Goal: Transaction & Acquisition: Purchase product/service

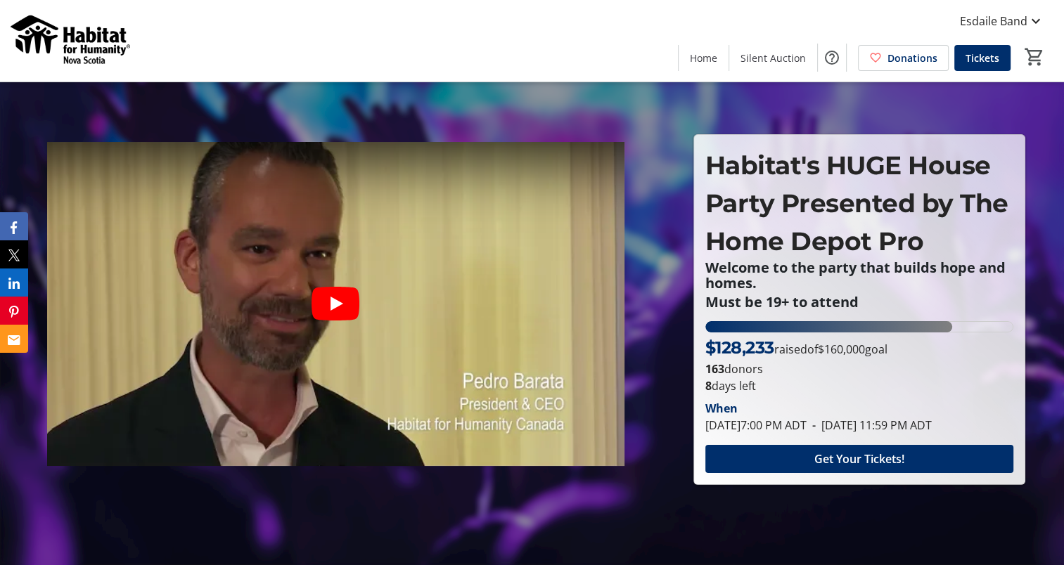
drag, startPoint x: 866, startPoint y: 464, endPoint x: 838, endPoint y: 506, distance: 50.7
click at [838, 506] on div at bounding box center [532, 282] width 1064 height 565
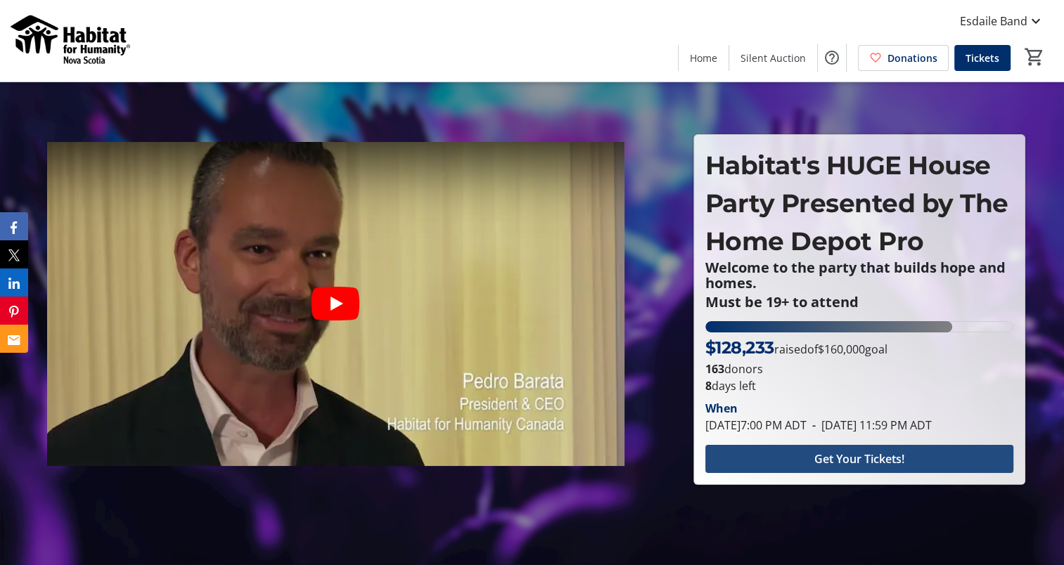
click at [838, 460] on span "Get Your Tickets!" at bounding box center [859, 459] width 90 height 17
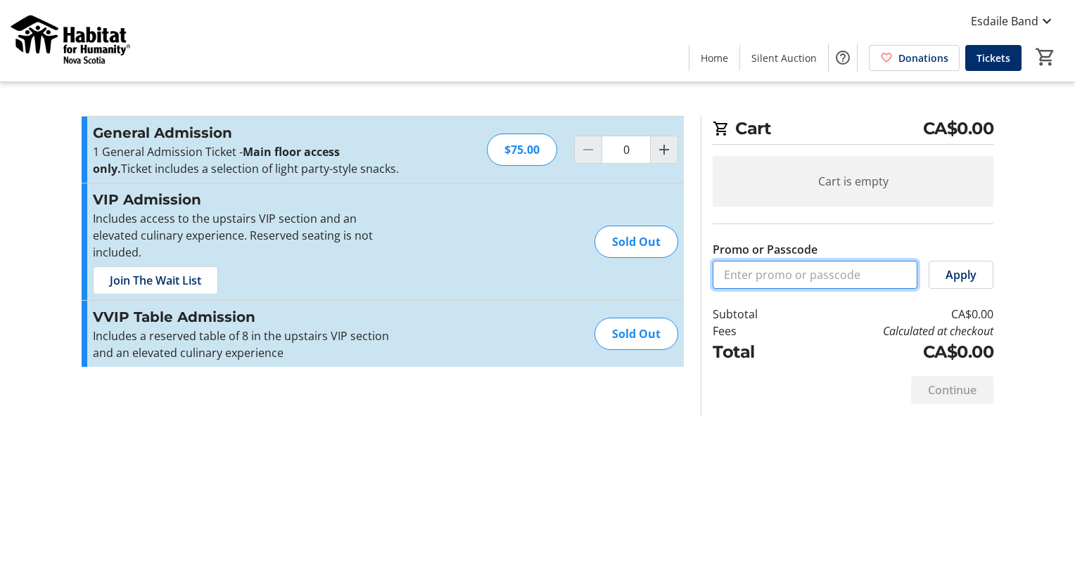
click at [773, 275] on input "Promo or Passcode" at bounding box center [814, 275] width 205 height 28
paste input "QHostGuest25!"
type input "QHostGuest25!"
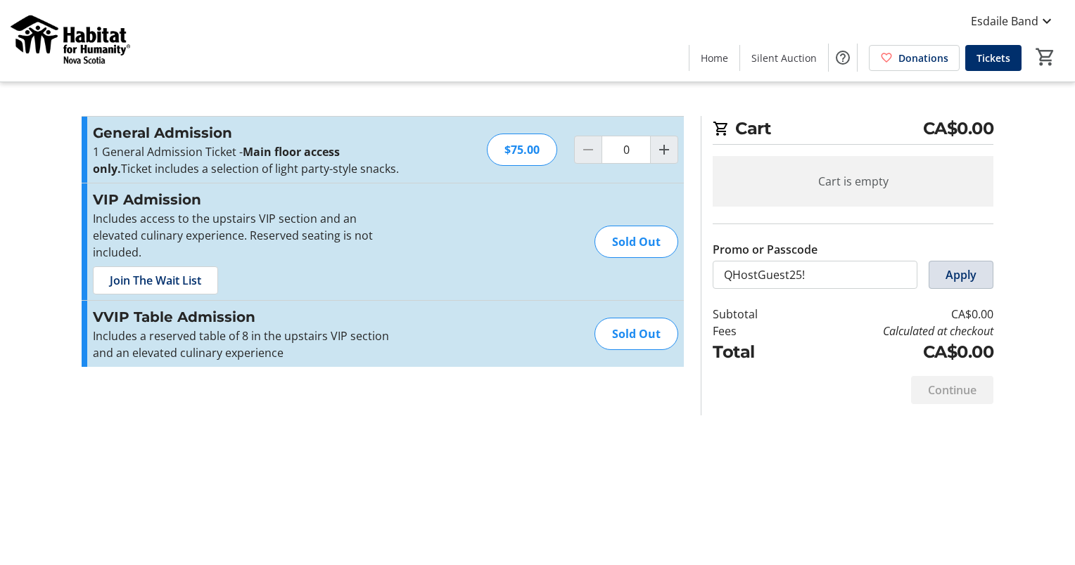
click at [951, 273] on span "Apply" at bounding box center [960, 275] width 31 height 17
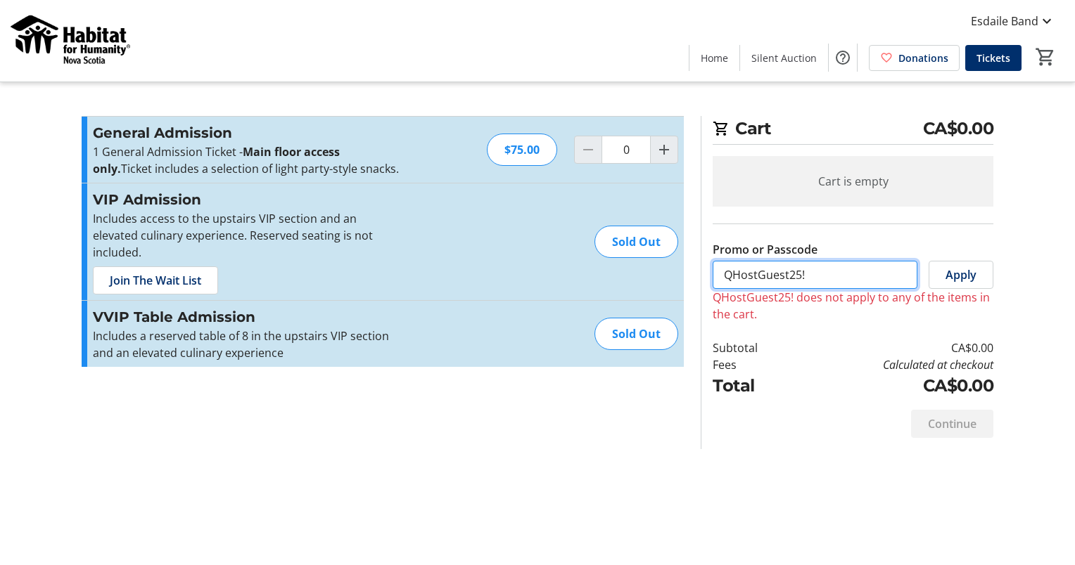
drag, startPoint x: 864, startPoint y: 270, endPoint x: 646, endPoint y: 269, distance: 218.7
click at [646, 269] on div "Promo or Passcode Apply QHostGuest25! does not apply to any of the items in the…" at bounding box center [537, 282] width 928 height 333
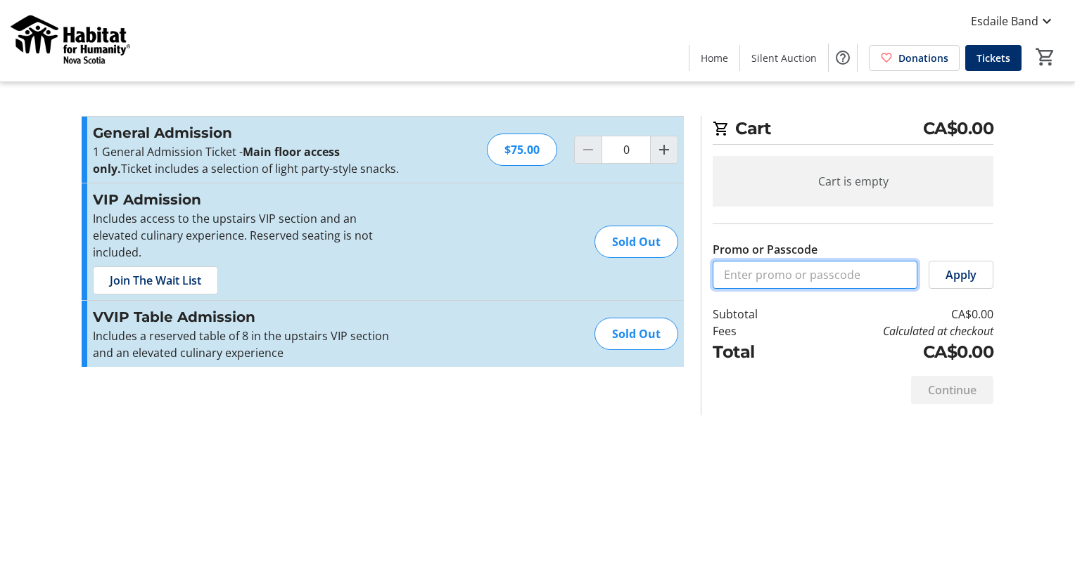
click at [736, 283] on input "Promo or Passcode" at bounding box center [814, 275] width 205 height 28
paste input "QHostGuest25!"
type input "QHostGuest25!"
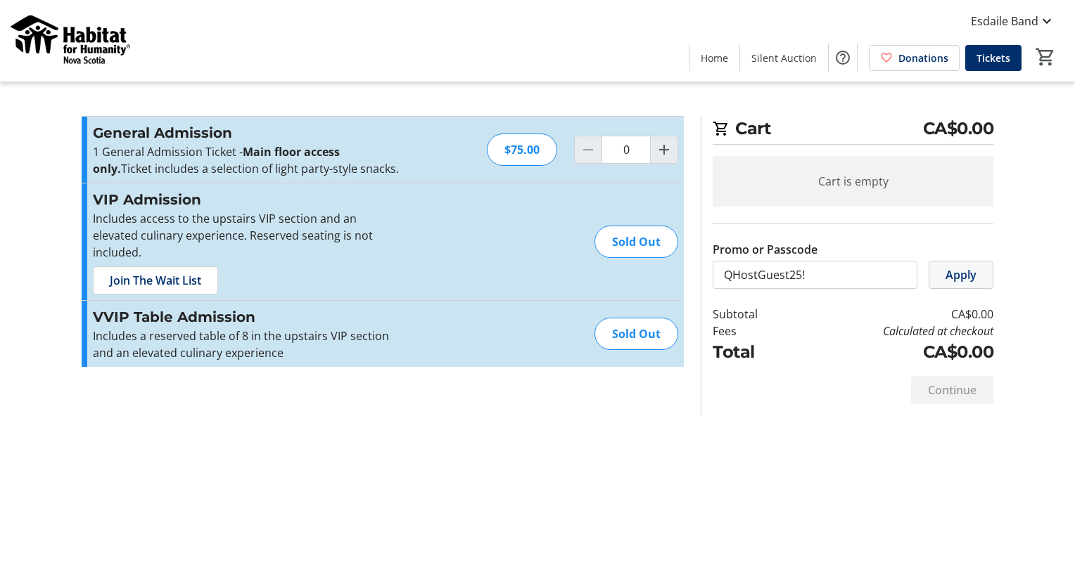
click at [954, 272] on span "Apply" at bounding box center [960, 275] width 31 height 17
click at [962, 276] on span "Apply" at bounding box center [960, 275] width 31 height 17
click at [959, 280] on span "Apply" at bounding box center [960, 275] width 31 height 17
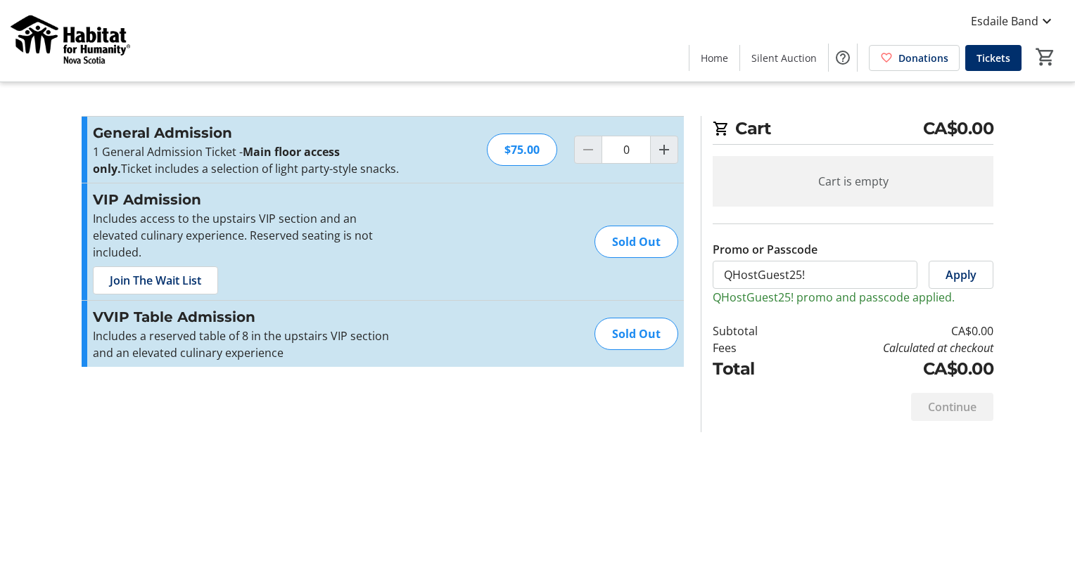
click at [961, 430] on div "Continue" at bounding box center [852, 407] width 281 height 51
click at [941, 366] on td "CA$0.00" at bounding box center [893, 369] width 199 height 25
click at [655, 233] on div "Sold Out" at bounding box center [636, 242] width 84 height 32
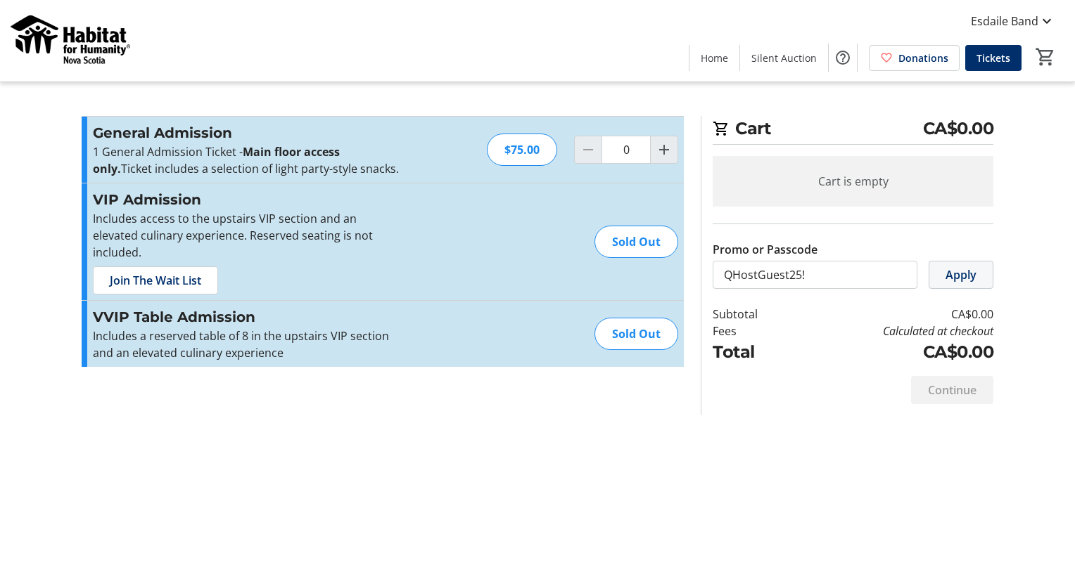
click at [948, 278] on span "Apply" at bounding box center [960, 275] width 31 height 17
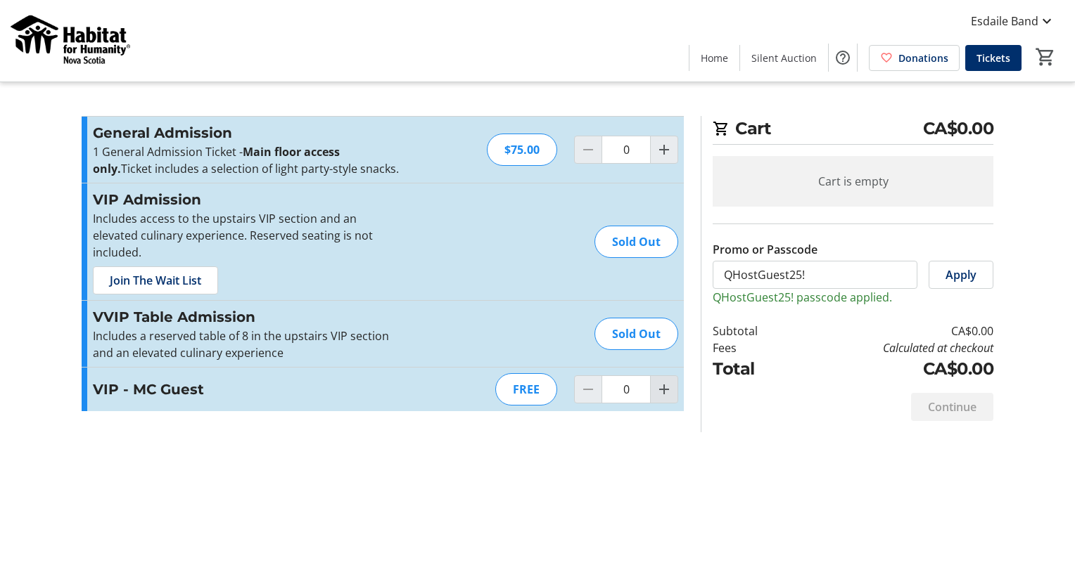
click at [661, 381] on mat-icon "Increment by one" at bounding box center [663, 389] width 17 height 17
type input "1"
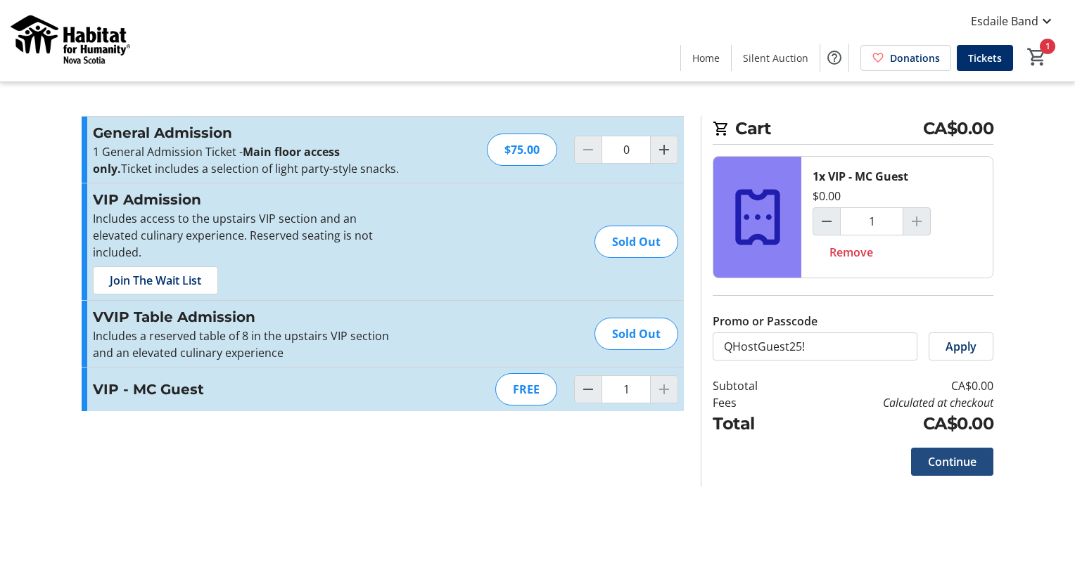
click at [955, 459] on span "Continue" at bounding box center [952, 462] width 49 height 17
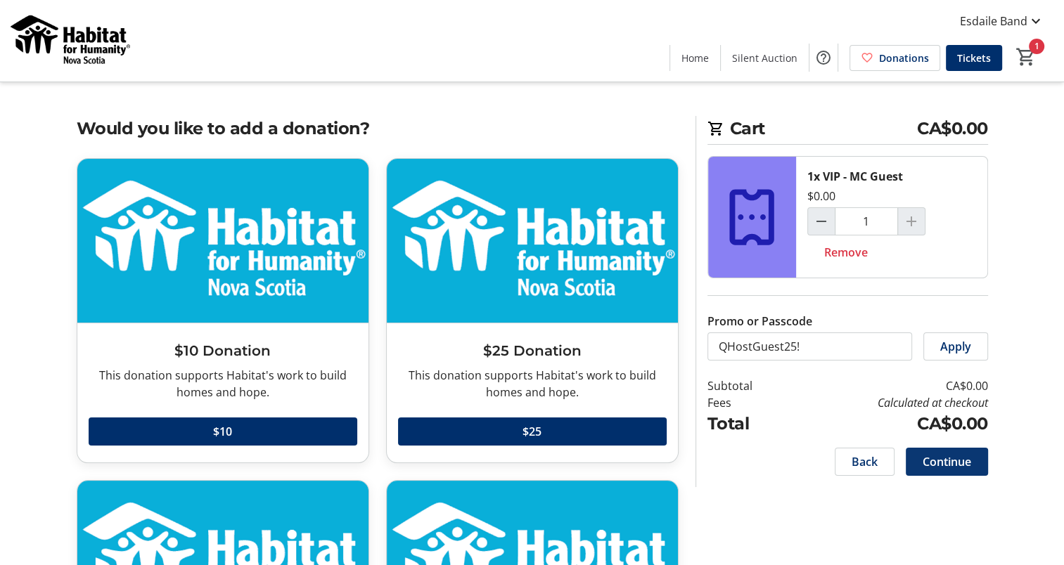
click at [955, 459] on span "Continue" at bounding box center [947, 462] width 49 height 17
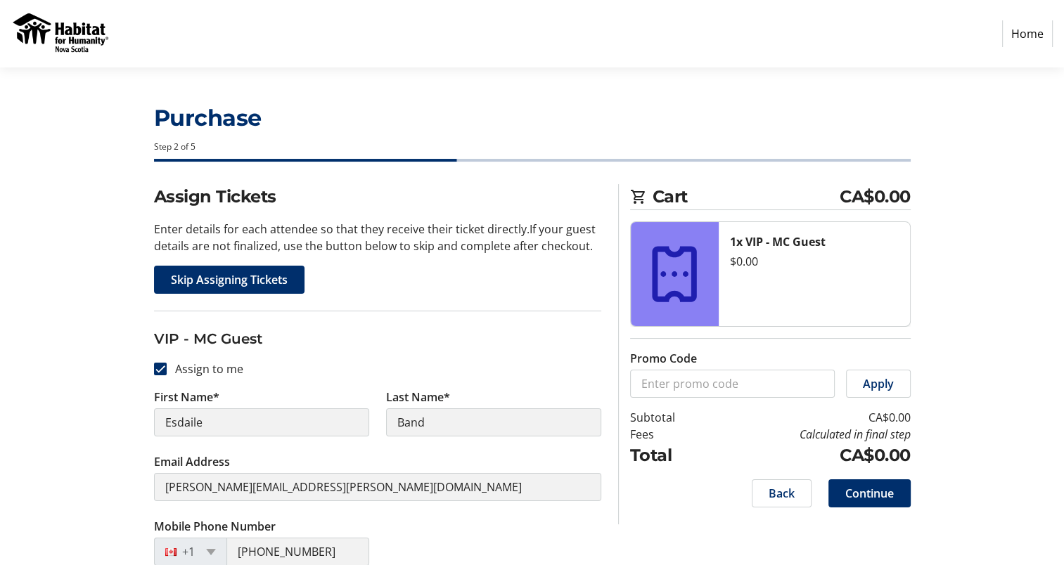
click at [110, 415] on div "Assign Tickets Enter details for each attendee so that they receive their ticke…" at bounding box center [532, 415] width 928 height 463
drag, startPoint x: 255, startPoint y: 442, endPoint x: 113, endPoint y: 475, distance: 146.7
click at [113, 475] on div "Assign Tickets Enter details for each attendee so that they receive their ticke…" at bounding box center [532, 415] width 928 height 463
click at [162, 364] on input "Assign to me" at bounding box center [160, 369] width 13 height 13
checkbox input "false"
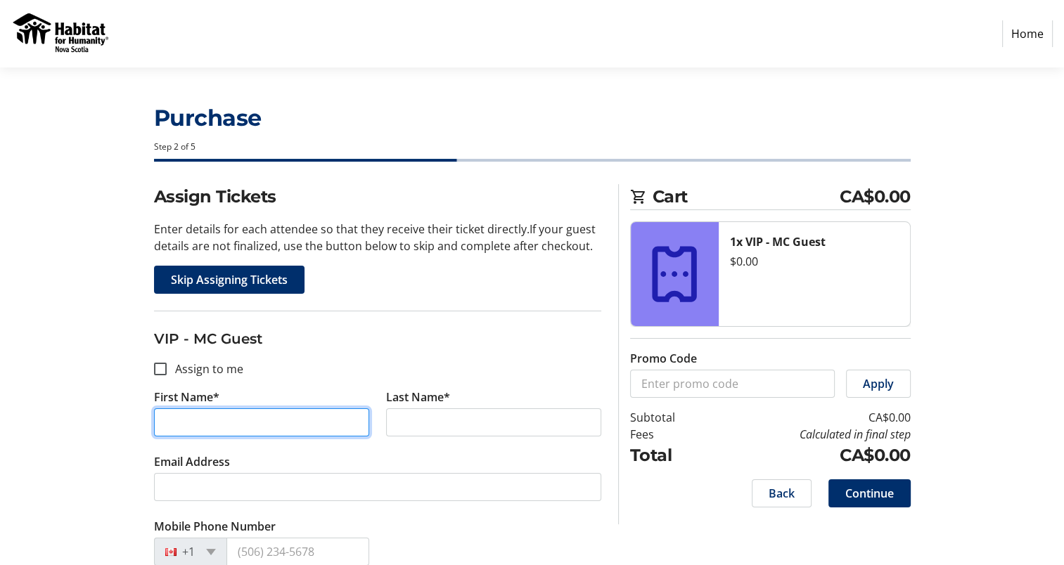
drag, startPoint x: 234, startPoint y: 422, endPoint x: 56, endPoint y: 401, distance: 179.2
click at [56, 401] on section "Purchase Step 2 of 5 Cart CA$0.00 1x VIP - MC Guest $0.00 Promo Code Apply Subt…" at bounding box center [532, 358] width 1064 height 580
type input "[PERSON_NAME]"
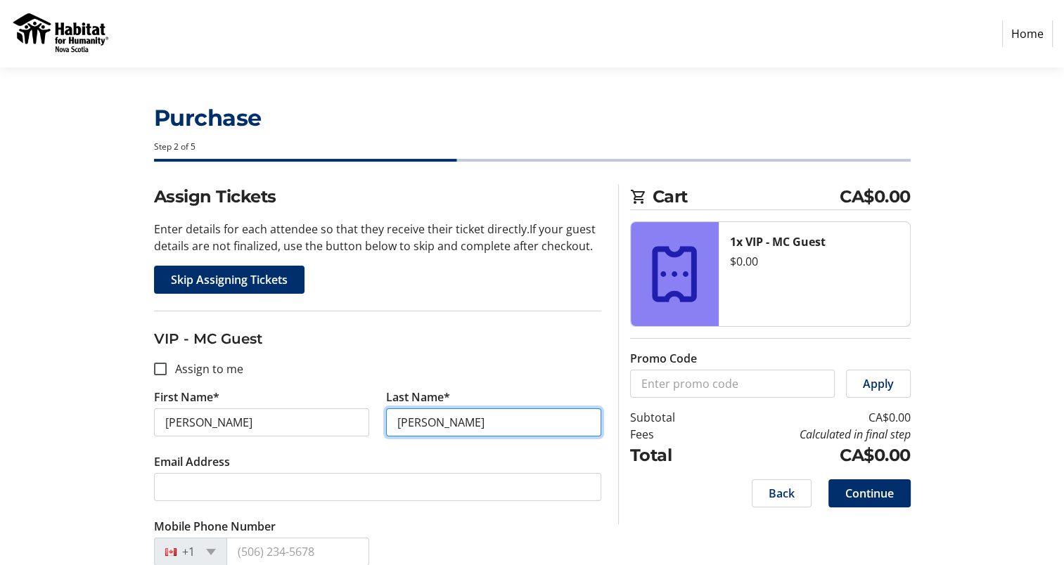
type input "[PERSON_NAME]"
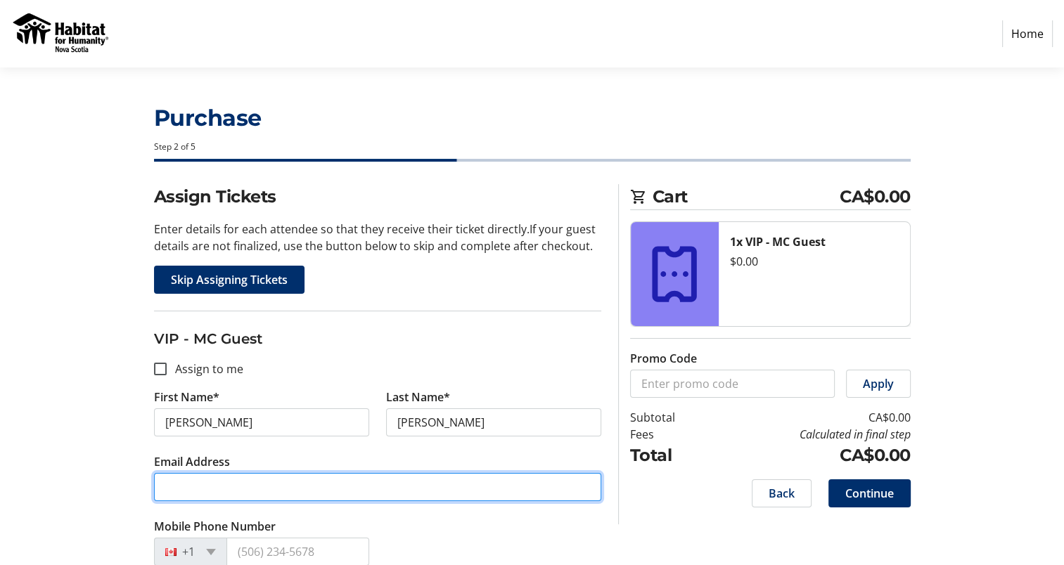
paste input "[EMAIL_ADDRESS][DOMAIN_NAME]"
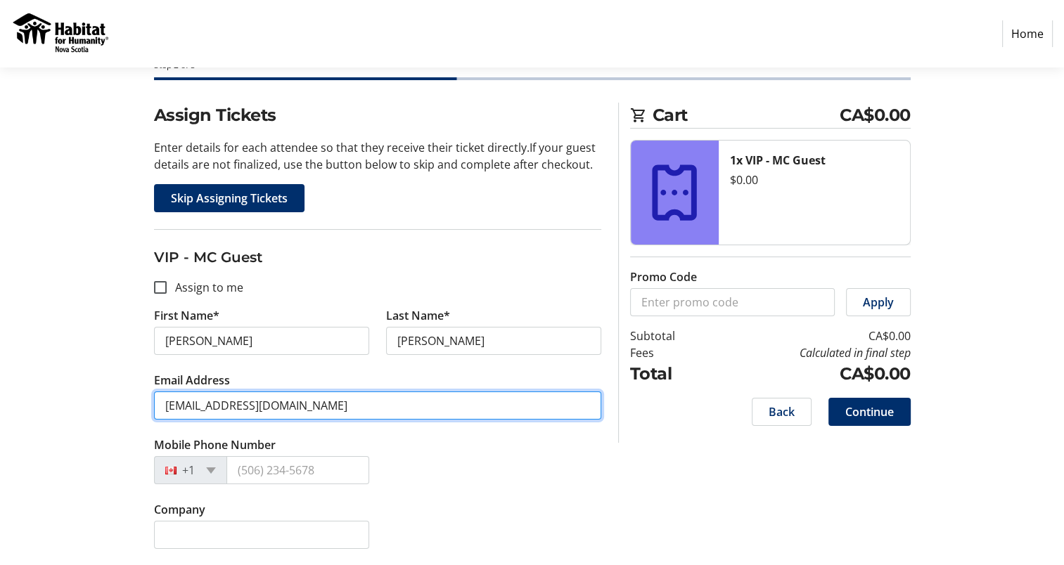
type input "[EMAIL_ADDRESS][DOMAIN_NAME]"
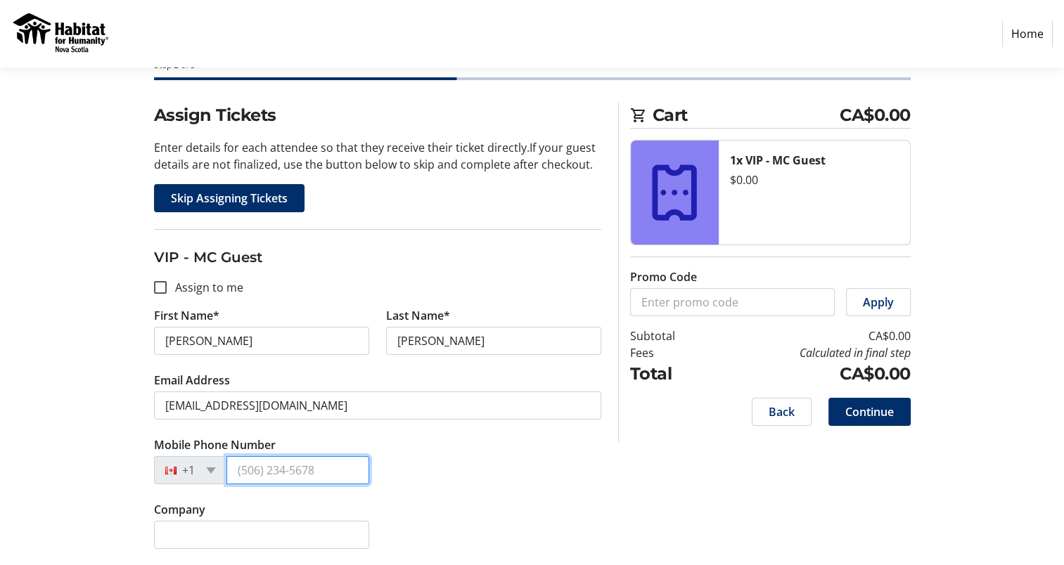
click at [290, 468] on input "Mobile Phone Number" at bounding box center [297, 470] width 143 height 28
type input "[PHONE_NUMBER]"
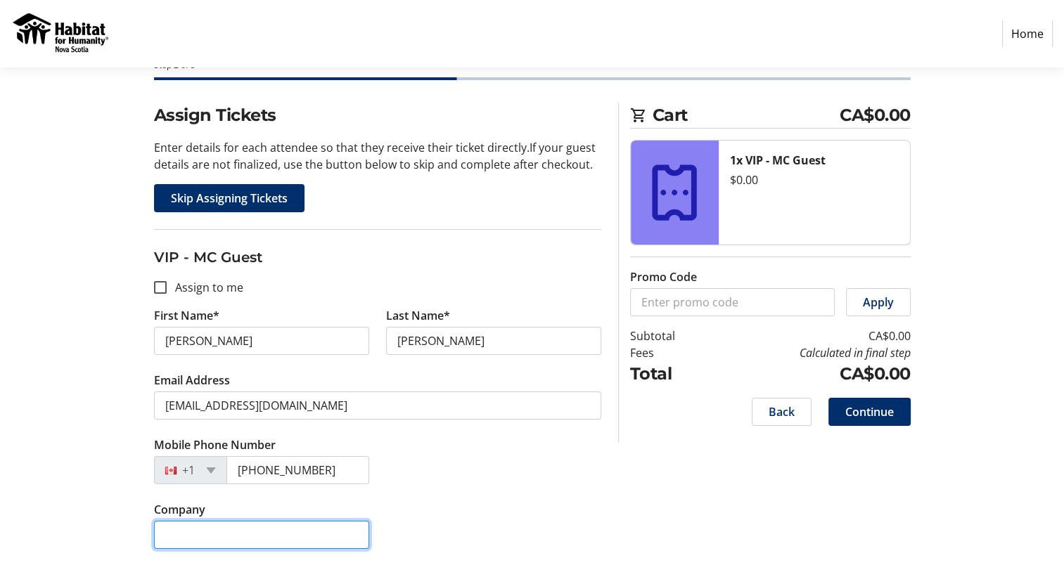
click at [269, 535] on tr-form-field "Company" at bounding box center [262, 533] width 232 height 65
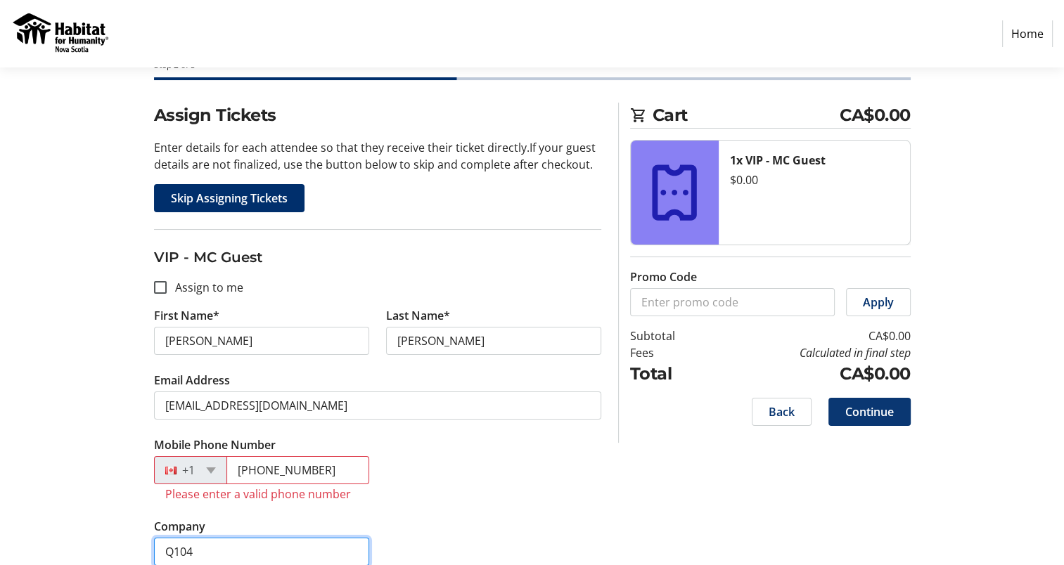
type input "Q104"
click at [865, 411] on span "Continue" at bounding box center [869, 412] width 49 height 17
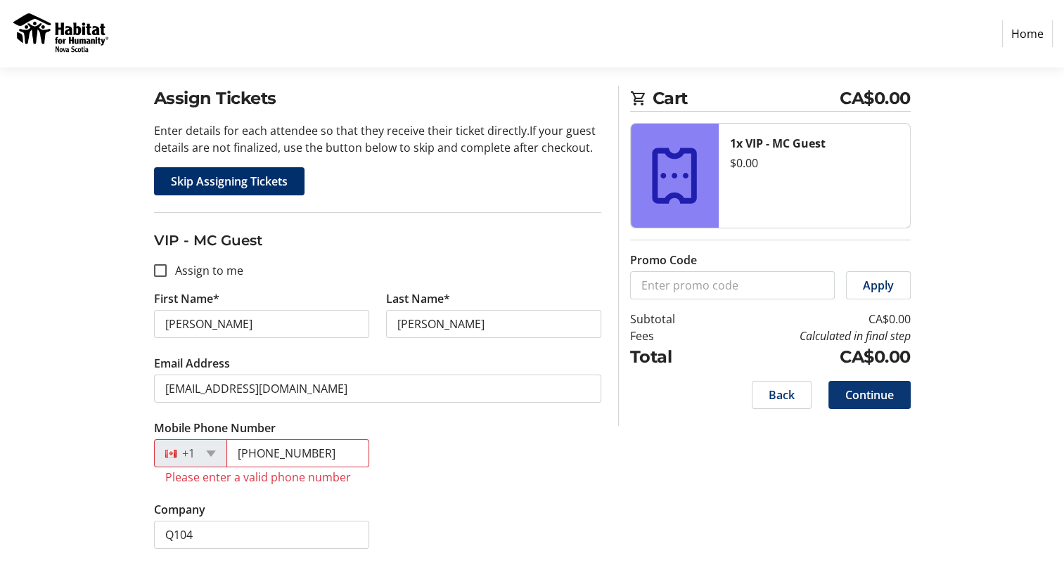
click at [857, 393] on span "Continue" at bounding box center [869, 395] width 49 height 17
drag, startPoint x: 329, startPoint y: 452, endPoint x: 124, endPoint y: 453, distance: 204.7
click at [124, 453] on div "Assign Tickets Enter details for each attendee so that they receive their ticke…" at bounding box center [532, 326] width 928 height 480
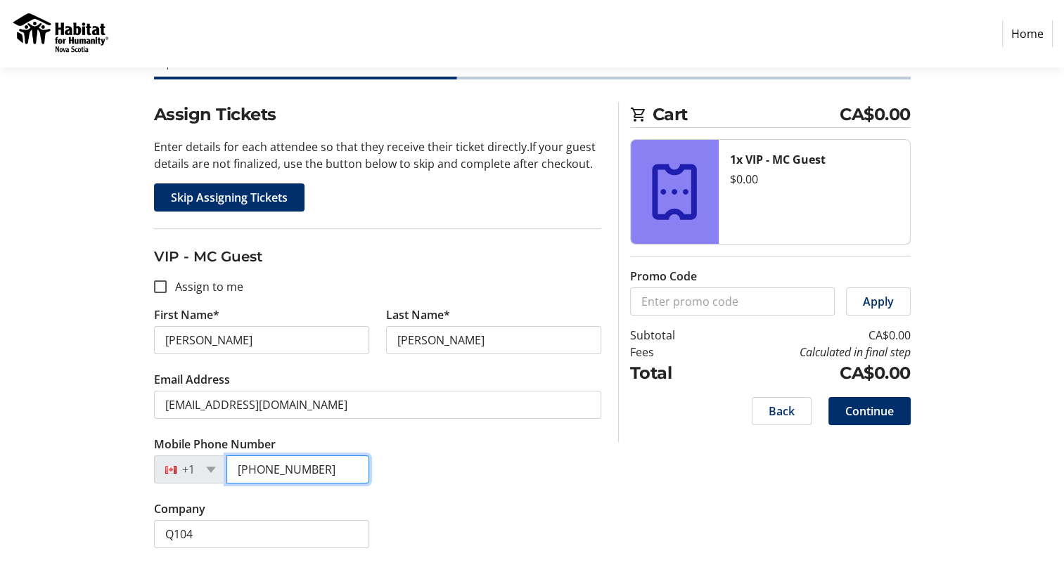
scroll to position [82, 0]
type input "(902) 444-1111"
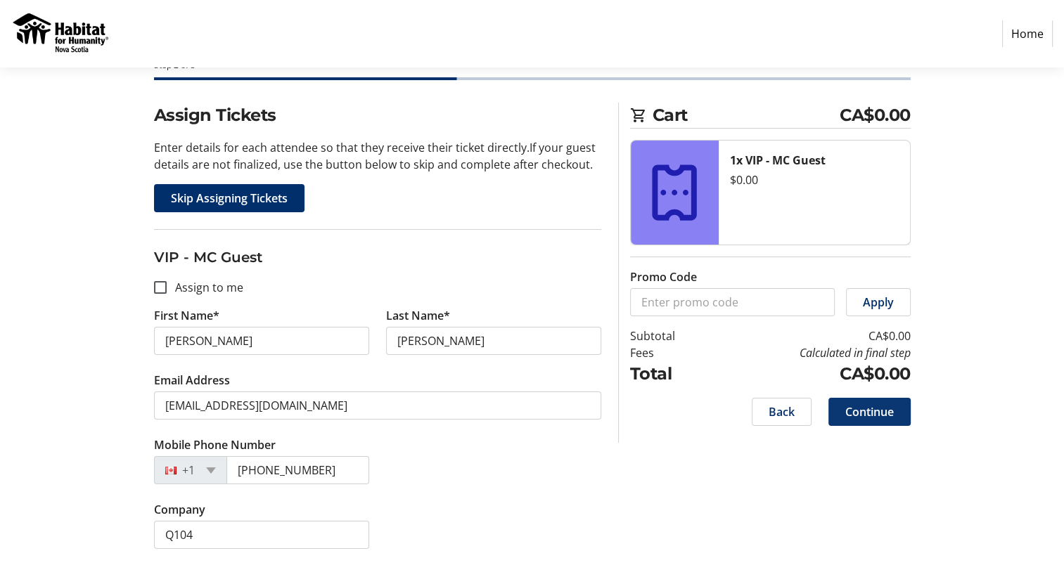
click at [868, 404] on span "Continue" at bounding box center [869, 412] width 49 height 17
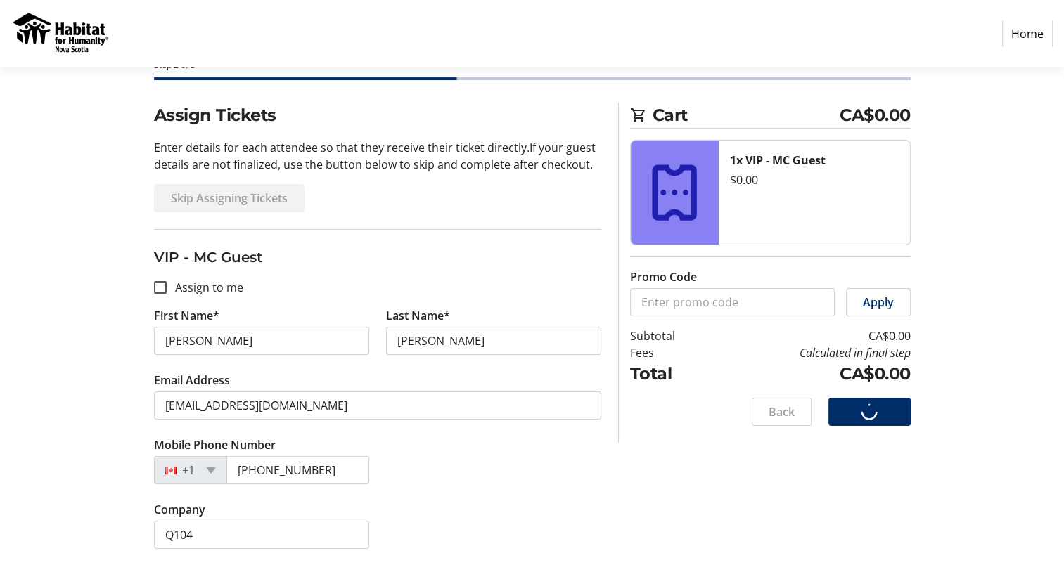
scroll to position [20, 0]
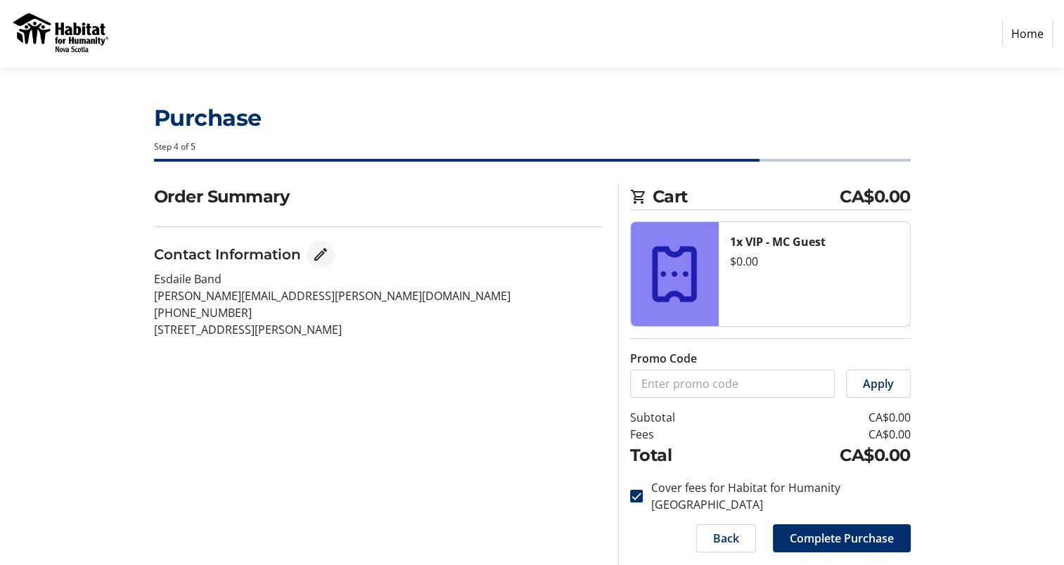
click at [321, 258] on mat-icon "Edit Contact Information" at bounding box center [320, 254] width 17 height 17
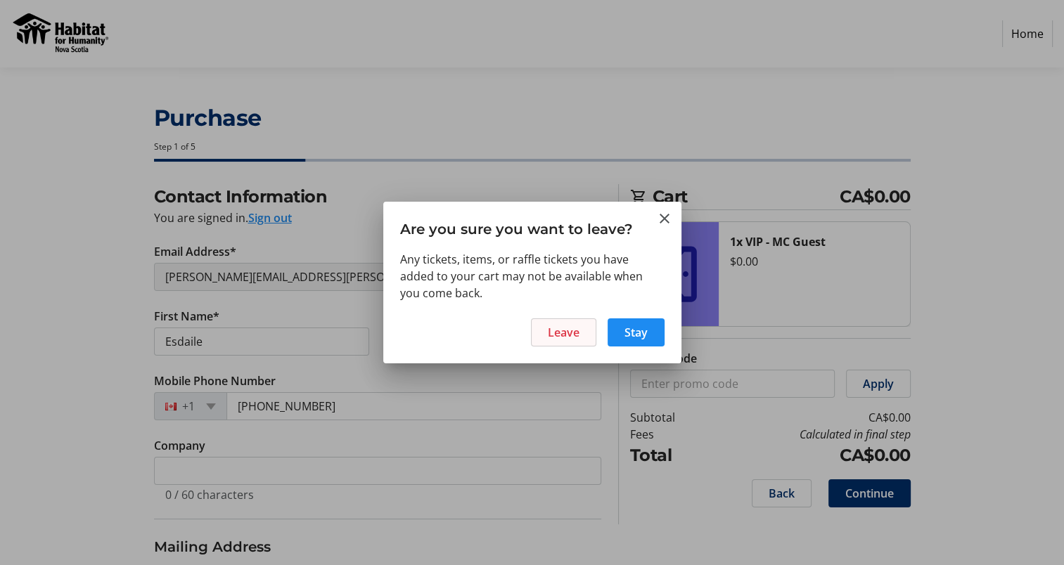
click at [554, 337] on span "Leave" at bounding box center [564, 332] width 32 height 17
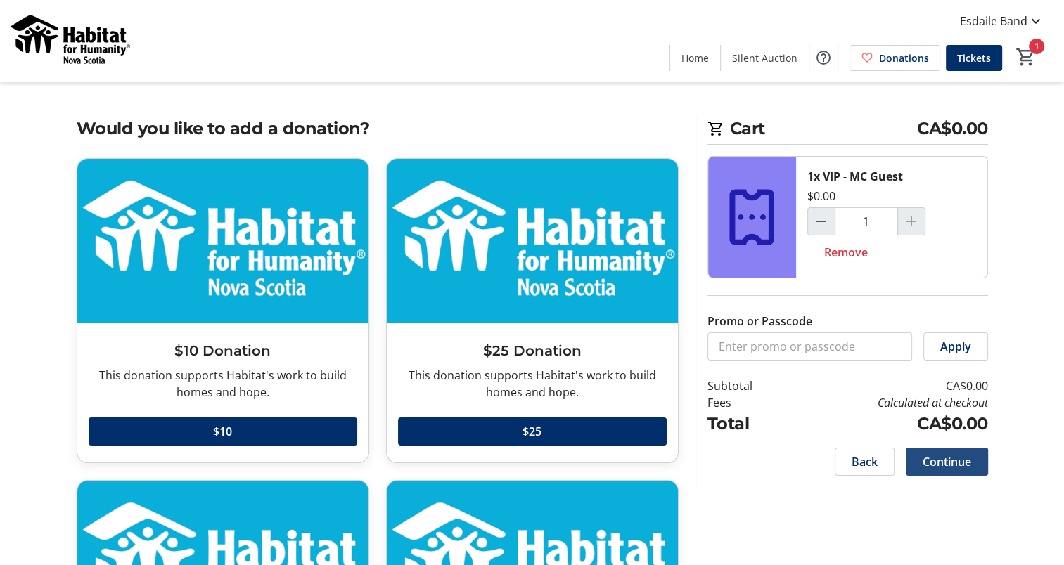
click at [950, 459] on span "Continue" at bounding box center [947, 462] width 49 height 17
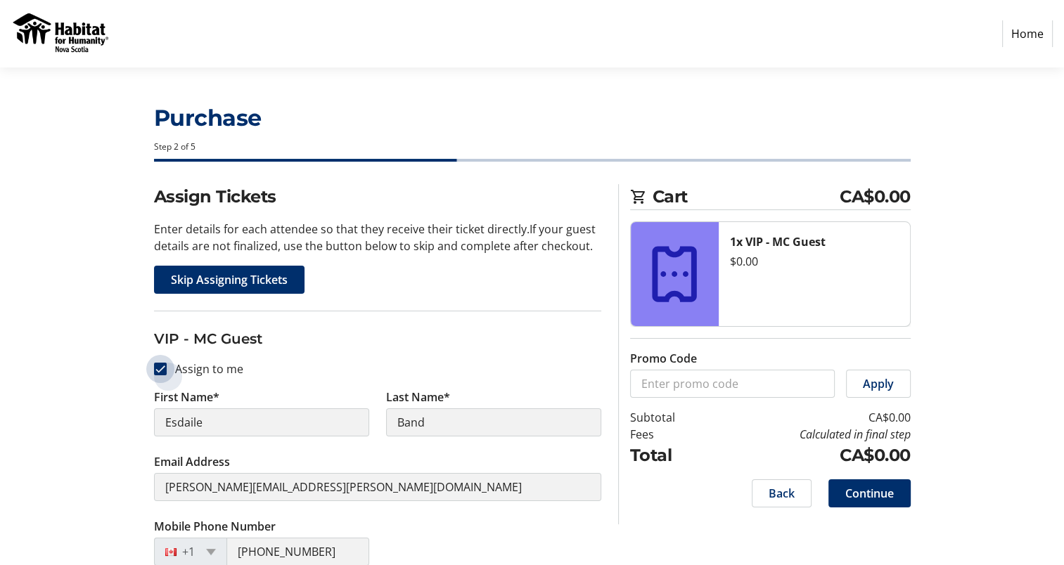
click at [158, 364] on input "Assign to me" at bounding box center [160, 369] width 13 height 13
checkbox input "false"
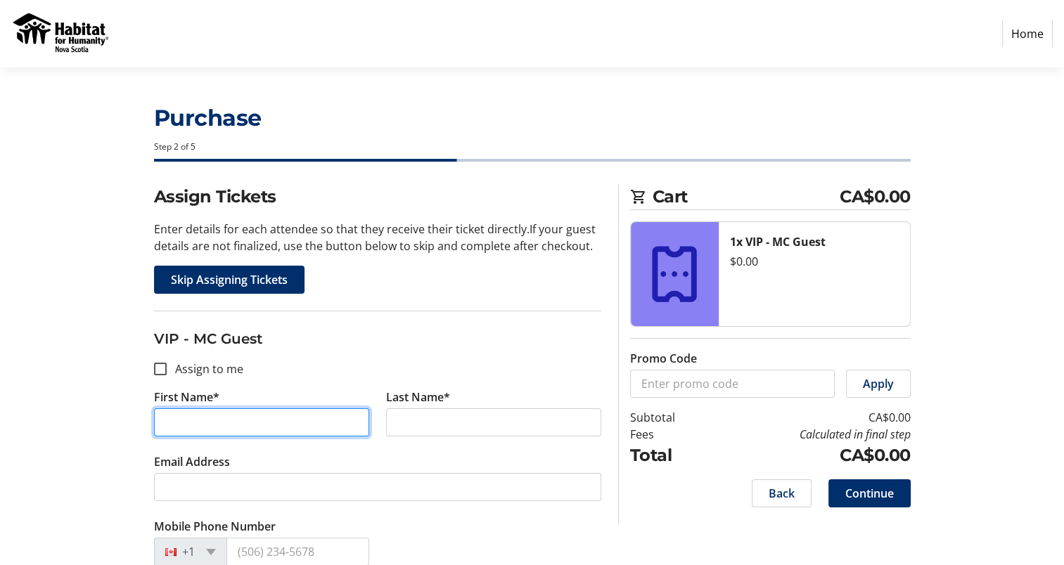
click at [211, 415] on input "First Name*" at bounding box center [261, 423] width 215 height 28
type input "Denise"
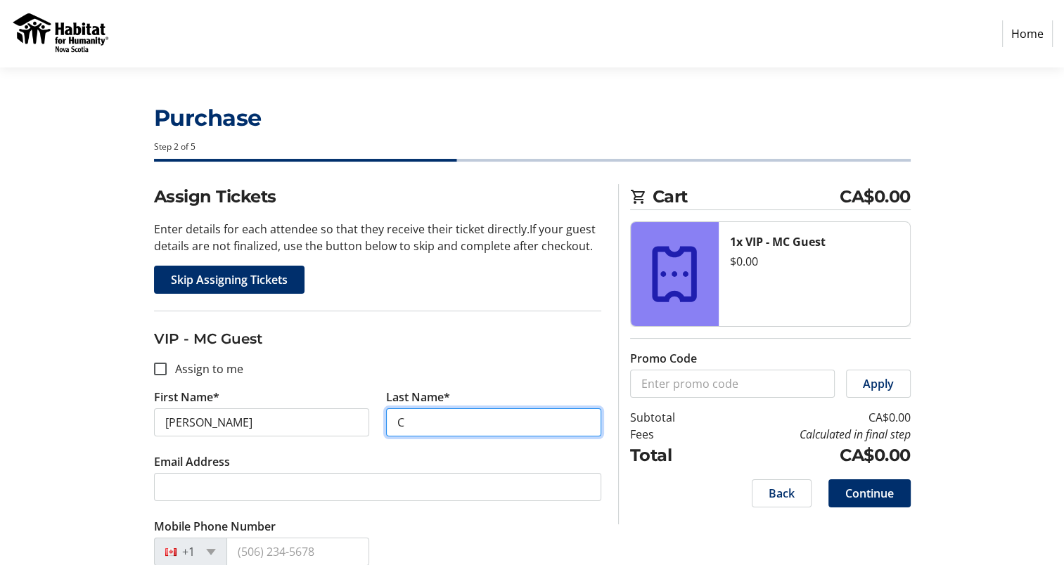
type input "Crowel"
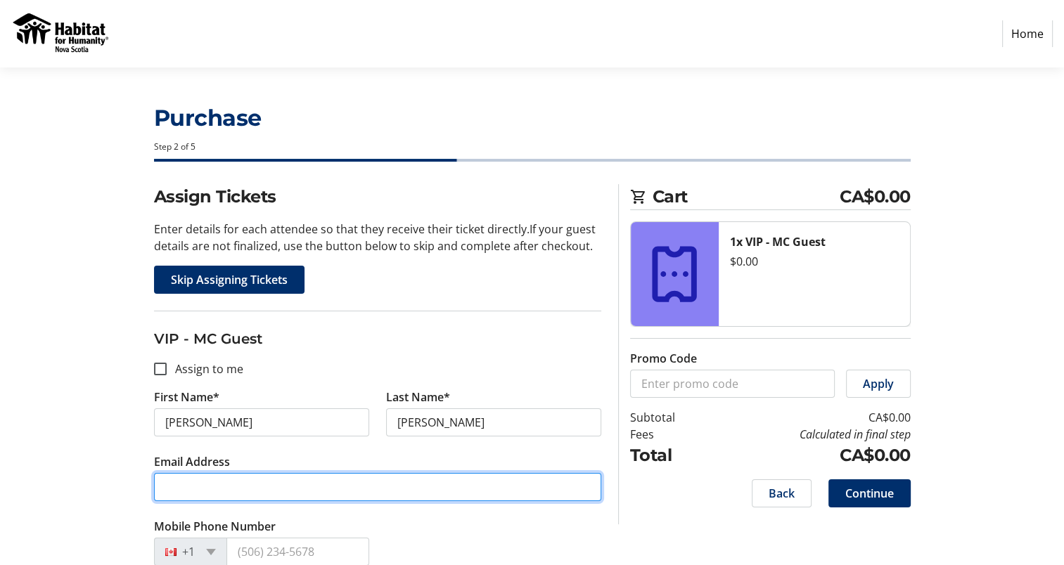
paste input "croweldm@gmail.com"
type input "croweldm@gmail.com"
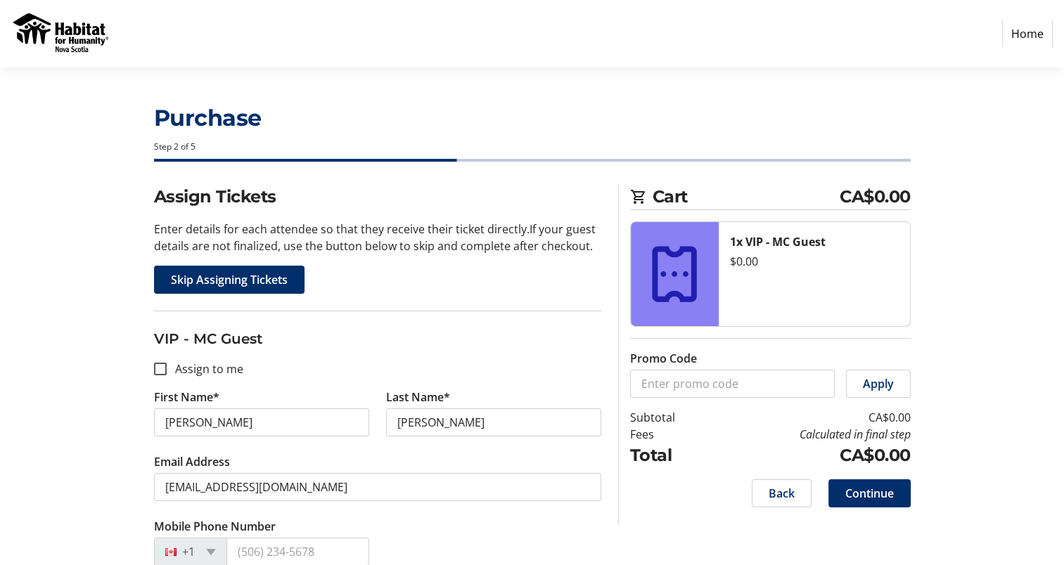
click at [360, 509] on tr-form-field "Email Address croweldm@gmail.com" at bounding box center [377, 486] width 447 height 65
click at [276, 549] on input "Mobile Phone Number" at bounding box center [297, 552] width 143 height 28
type input "(902) 444-1111"
click at [862, 488] on span "Continue" at bounding box center [869, 493] width 49 height 17
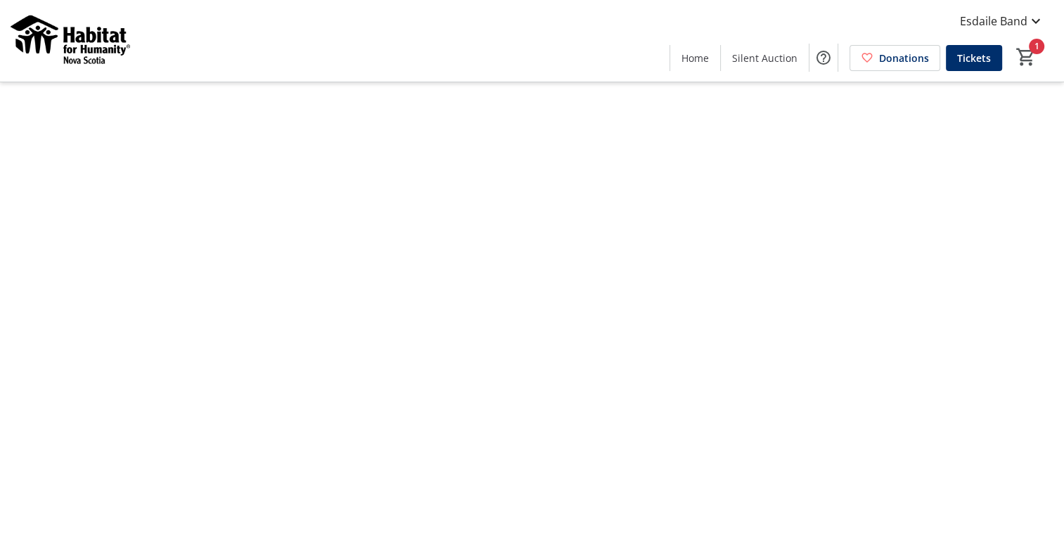
type input "1"
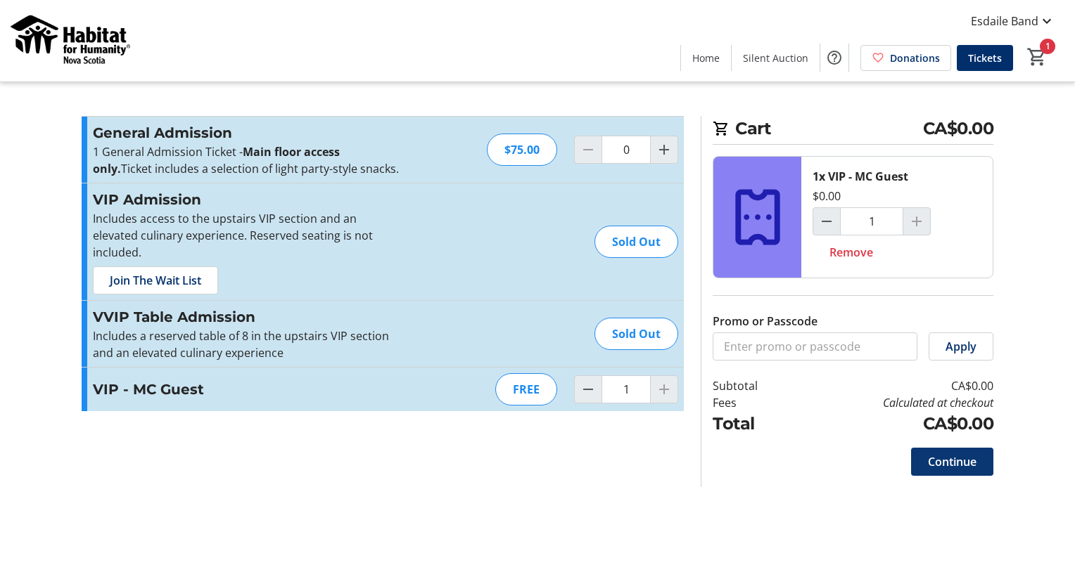
click at [943, 456] on span "Continue" at bounding box center [952, 462] width 49 height 17
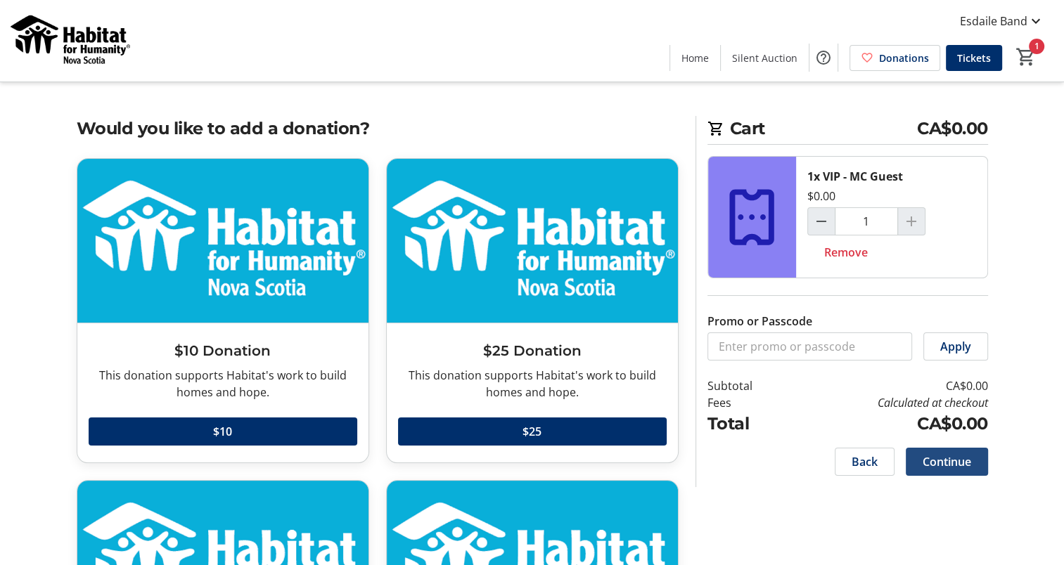
click at [943, 456] on span "Continue" at bounding box center [947, 462] width 49 height 17
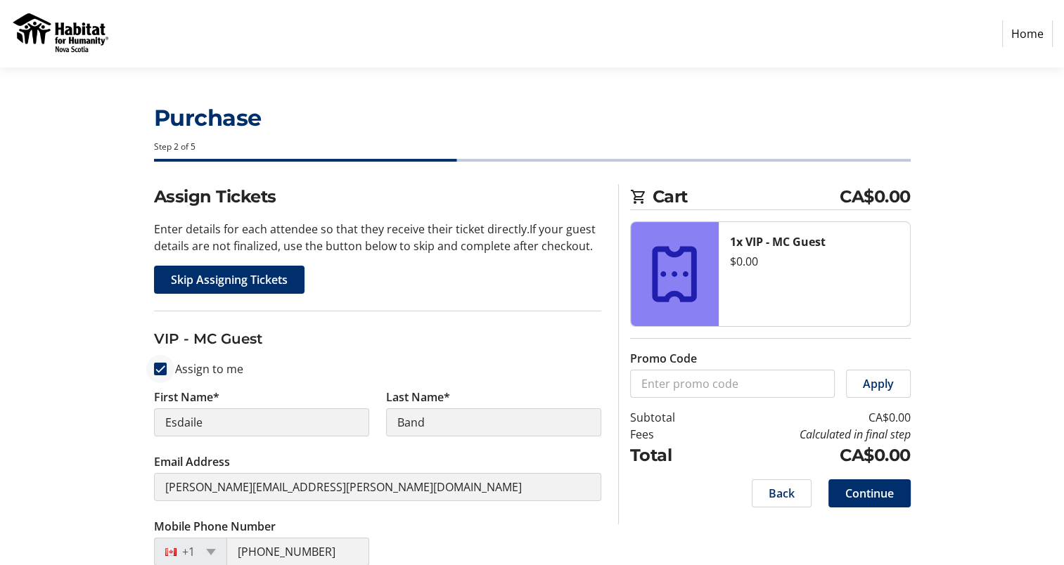
click at [161, 362] on div at bounding box center [160, 369] width 34 height 34
checkbox input "false"
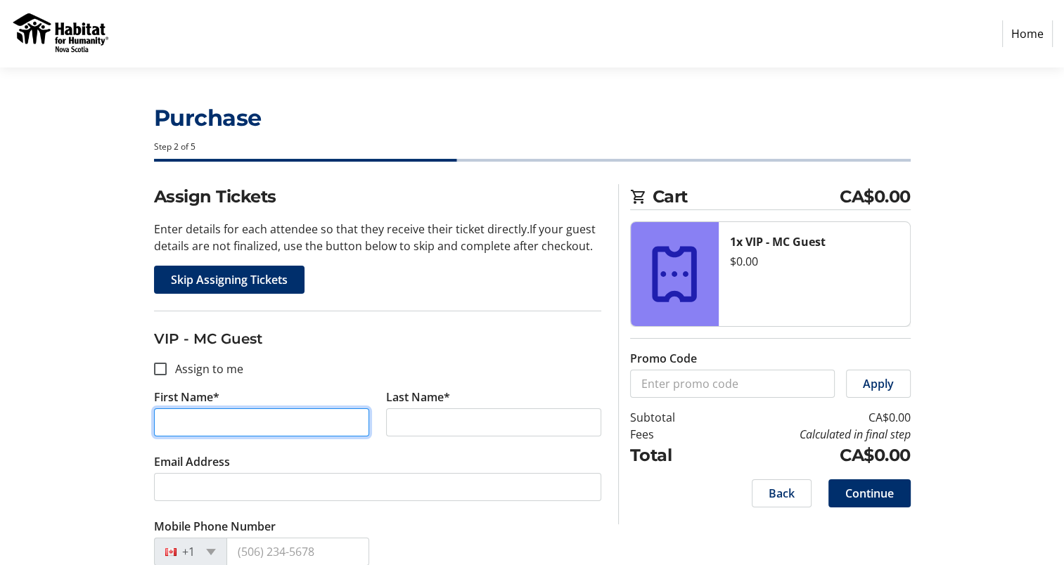
click at [231, 417] on input "First Name*" at bounding box center [261, 423] width 215 height 28
type input "[PERSON_NAME]"
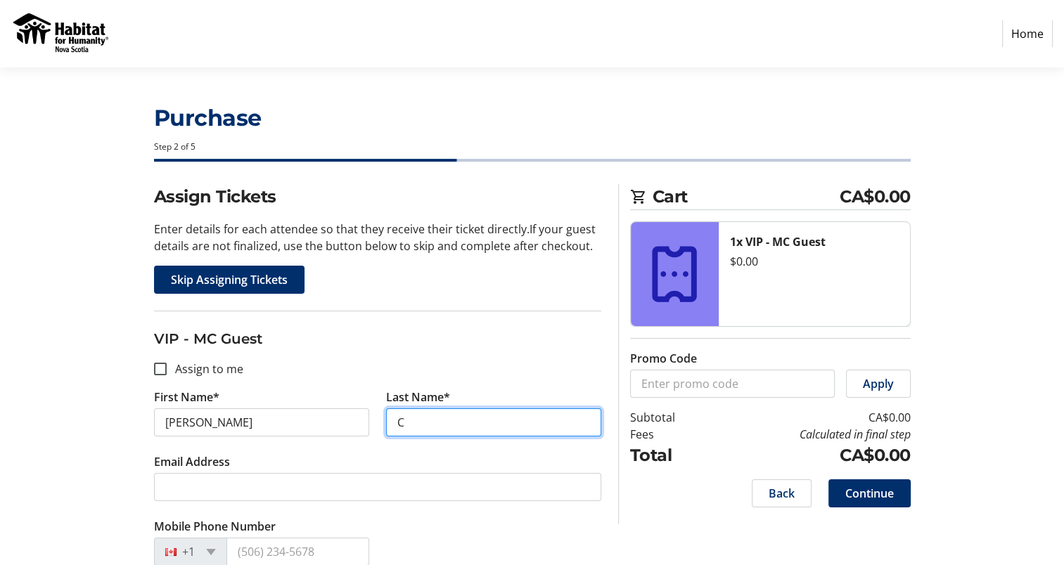
type input "[PERSON_NAME]"
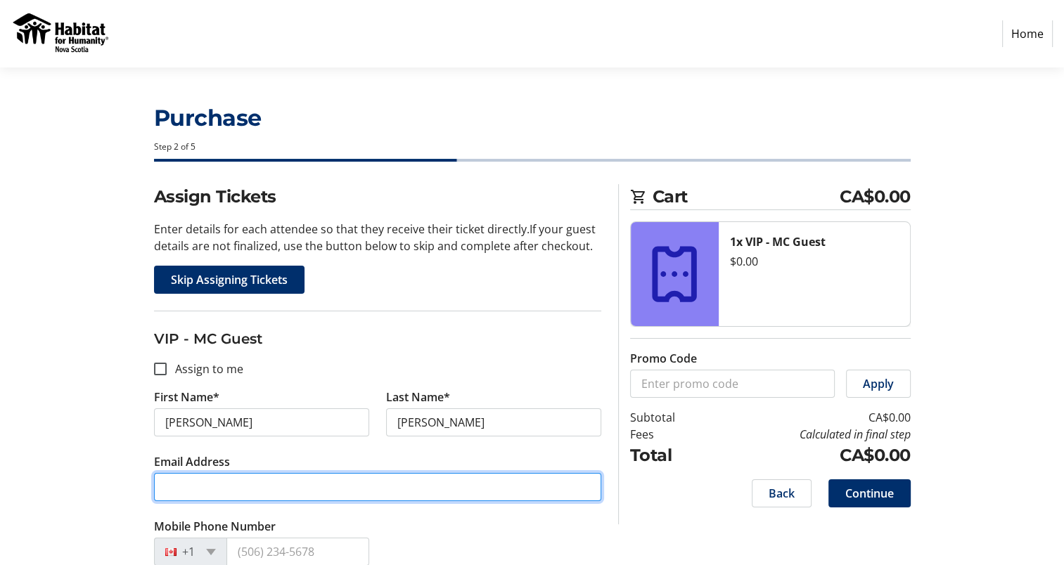
paste input "[EMAIL_ADDRESS][DOMAIN_NAME]"
type input "[EMAIL_ADDRESS][DOMAIN_NAME]"
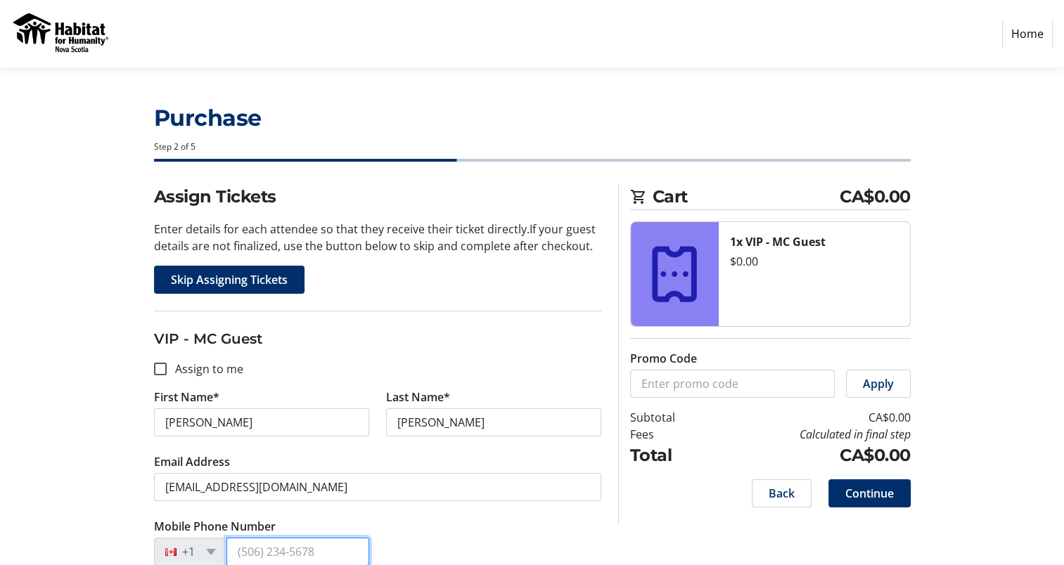
click at [298, 544] on input "Mobile Phone Number" at bounding box center [297, 552] width 143 height 28
type input "[PHONE_NUMBER]"
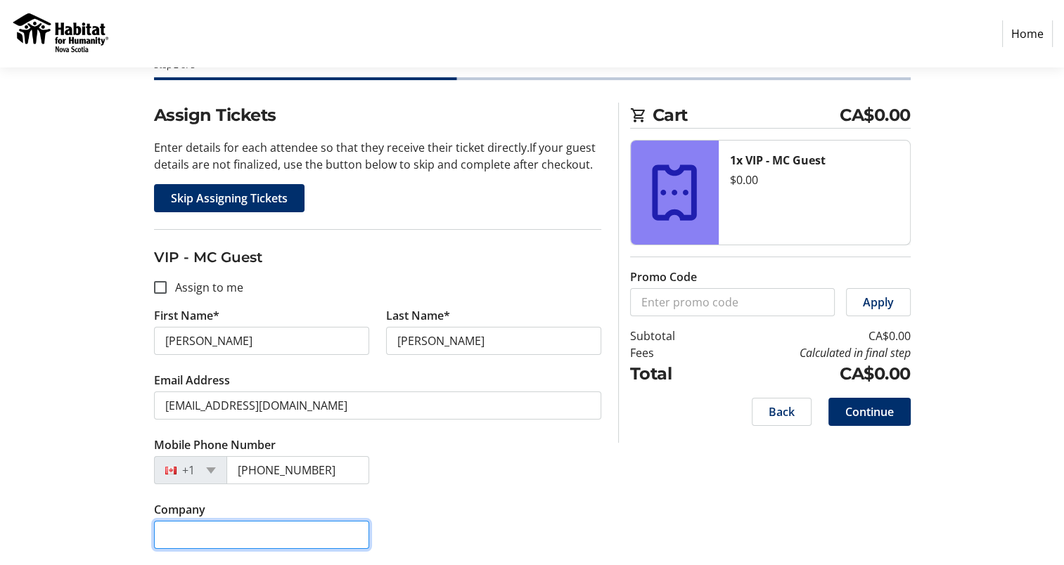
click at [236, 522] on input "Company" at bounding box center [261, 535] width 215 height 28
type input "Q104"
click at [848, 405] on span "Continue" at bounding box center [869, 412] width 49 height 17
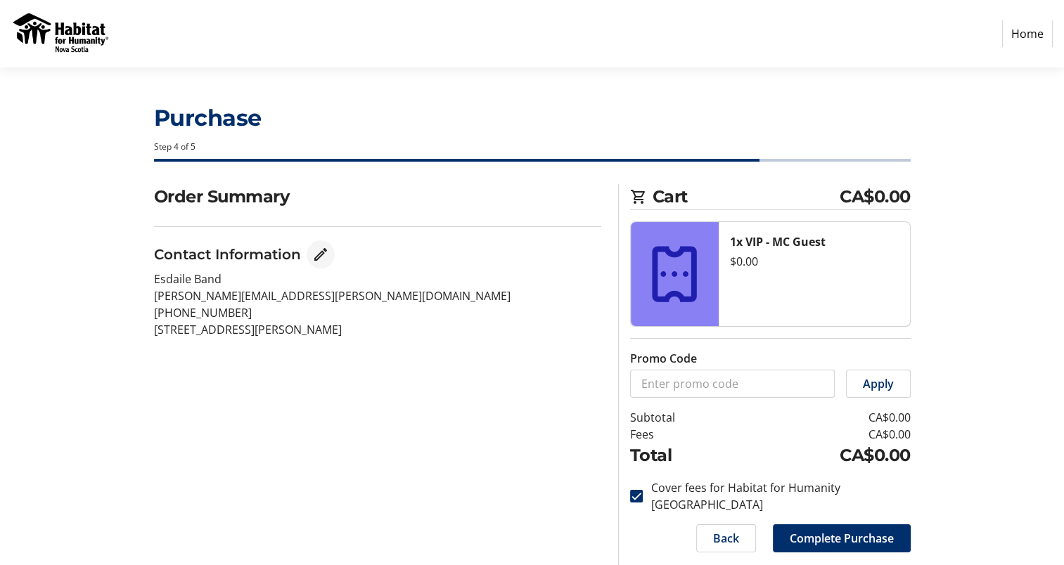
click at [317, 249] on mat-icon "Edit Contact Information" at bounding box center [320, 254] width 17 height 17
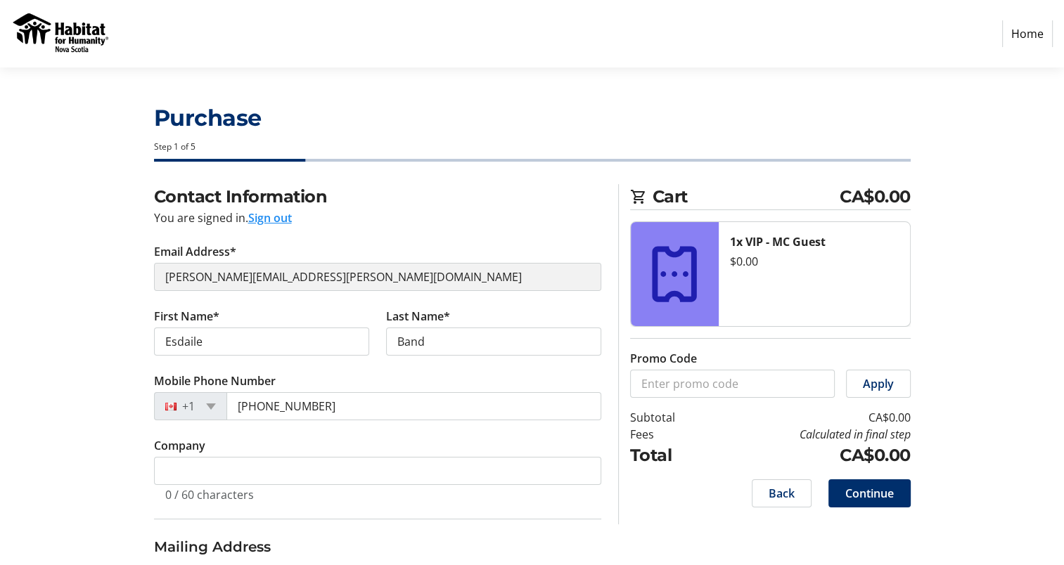
click at [309, 288] on tr-form-field "Email Address* cox.leo.h482@gmail.com" at bounding box center [377, 275] width 447 height 65
click at [269, 217] on button "Sign out" at bounding box center [270, 218] width 44 height 17
select select "NS"
select select "CA"
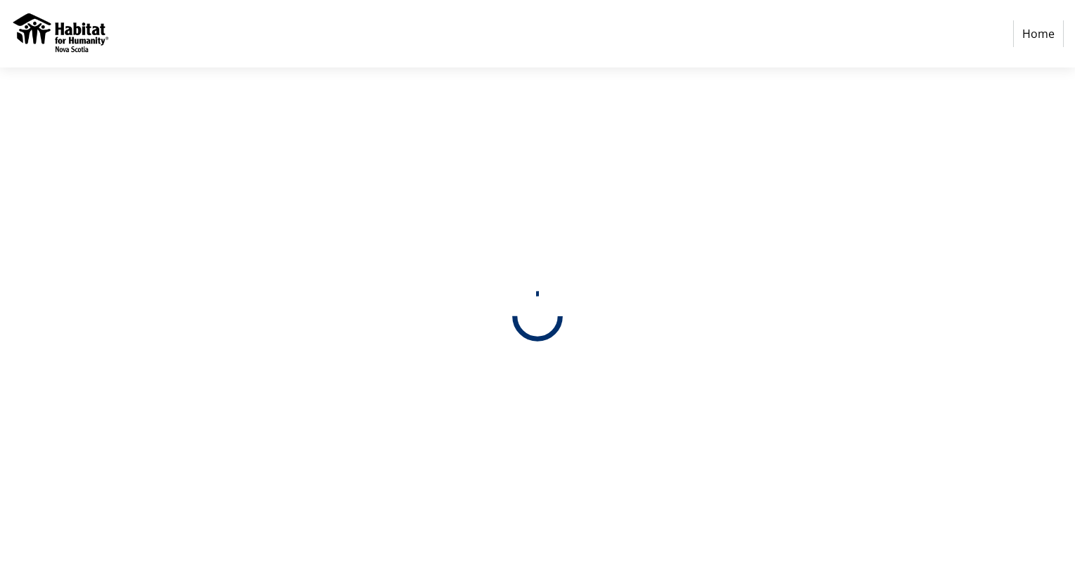
select select "CA"
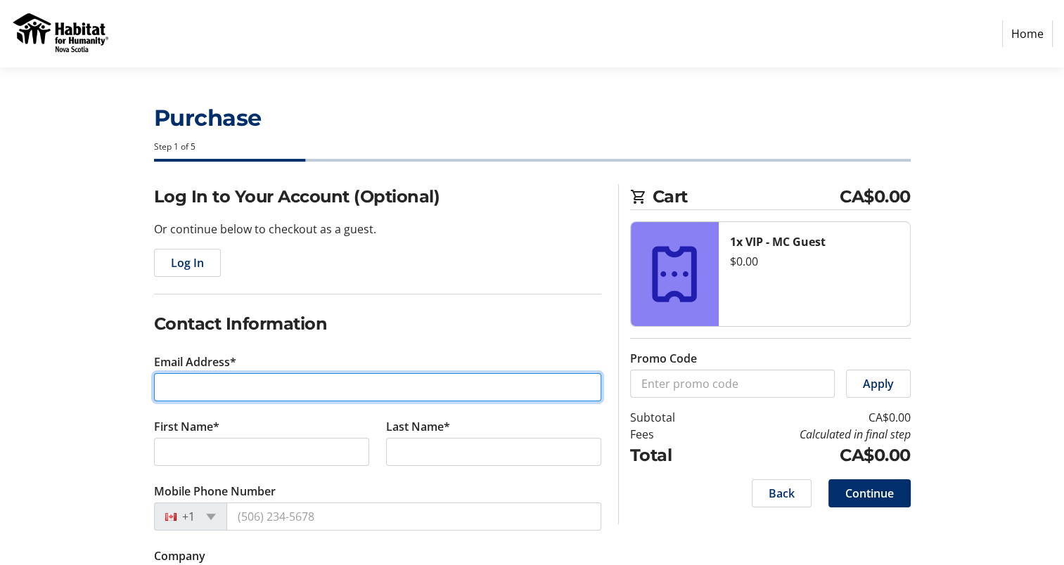
click at [203, 387] on input "Email Address*" at bounding box center [377, 387] width 447 height 28
paste input "croweldm@gmail.com"
type input "croweldm@gmail.com"
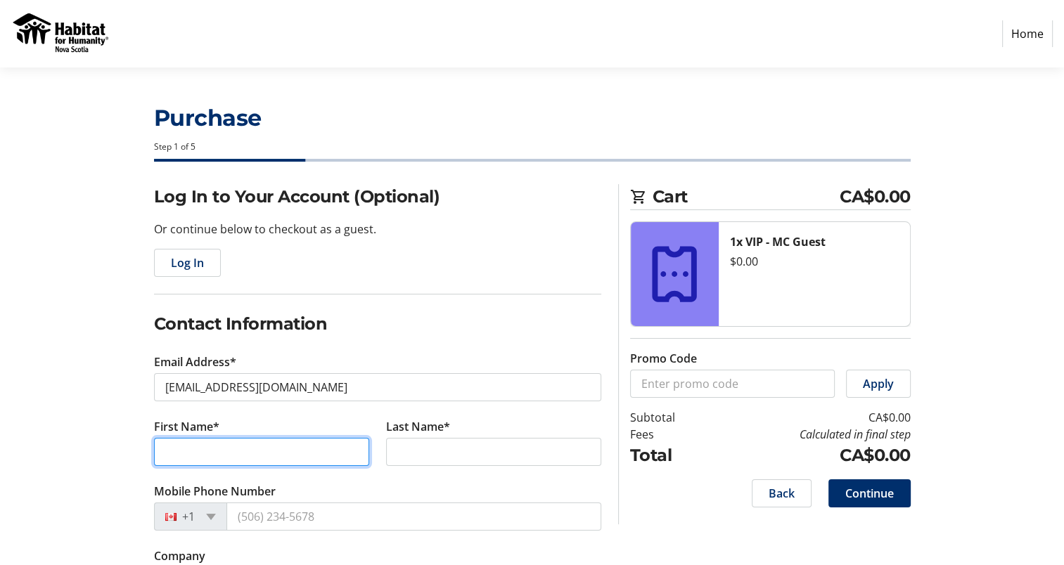
click at [163, 451] on input "First Name*" at bounding box center [261, 452] width 215 height 28
type input "Denise"
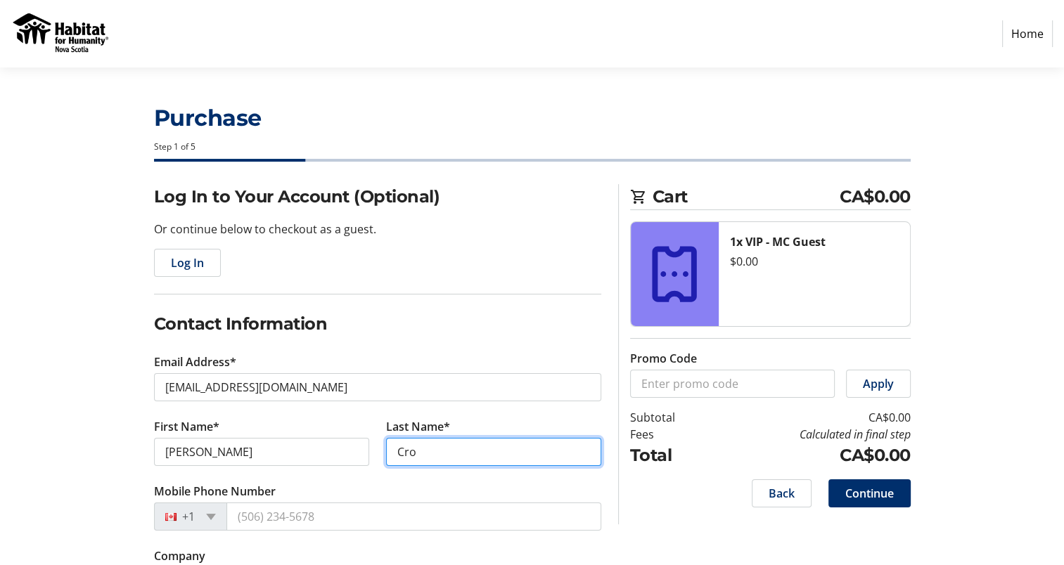
type input "Crowel"
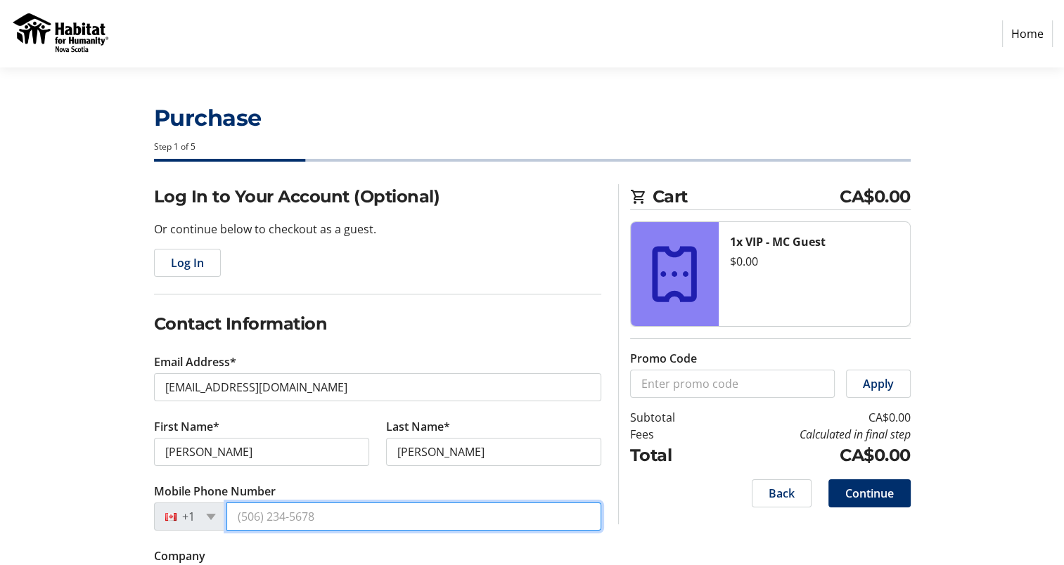
type input "(902) 444-1111"
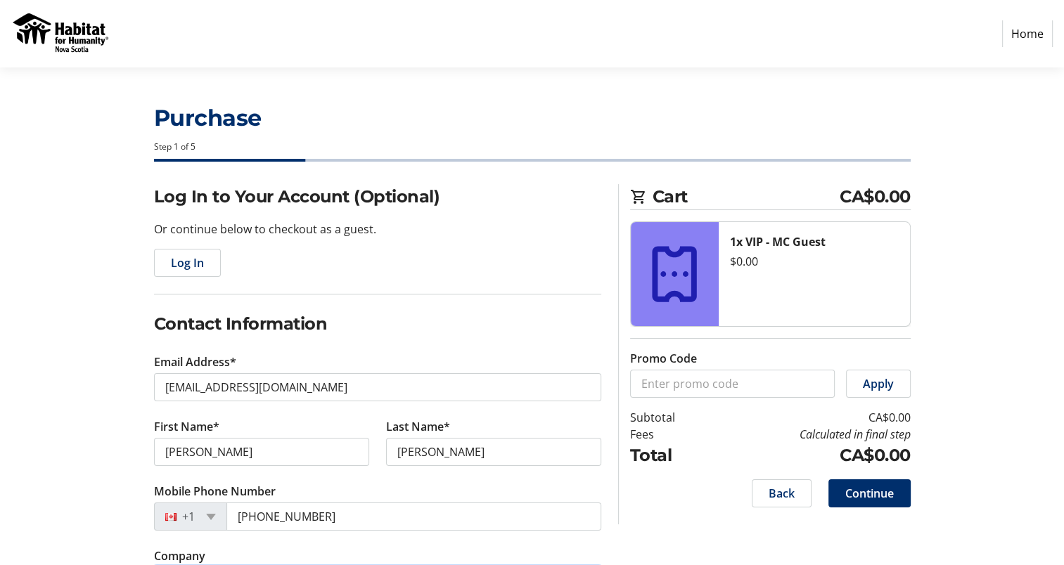
type input "Q104"
click at [876, 489] on span "Continue" at bounding box center [869, 493] width 49 height 17
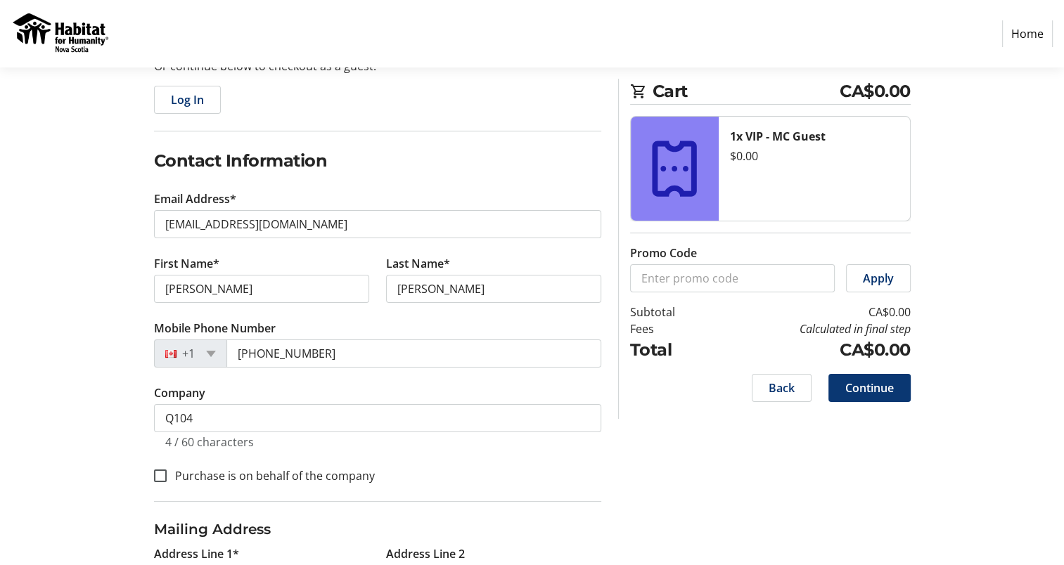
scroll to position [352, 0]
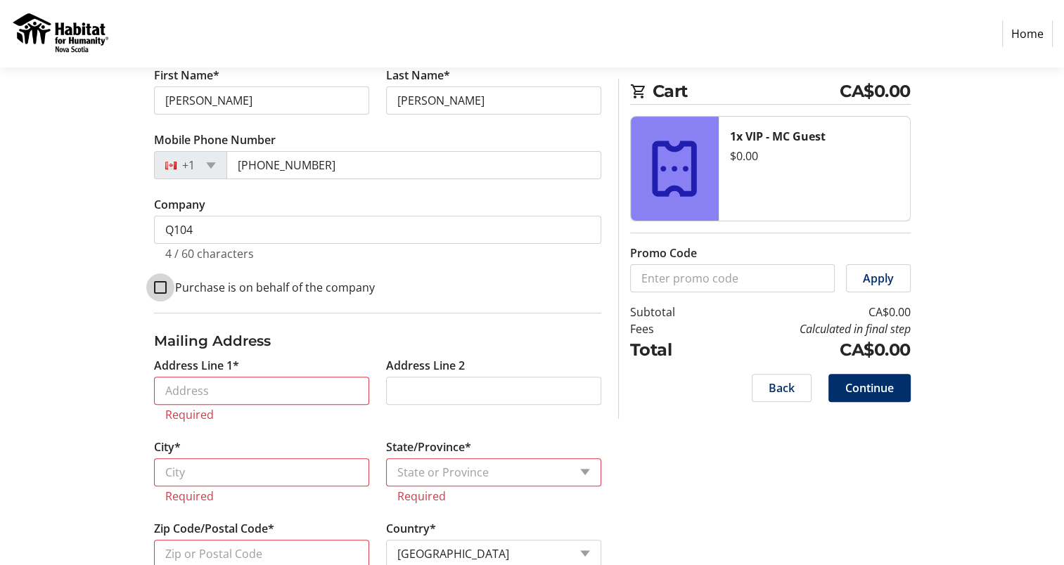
click at [162, 286] on input "Purchase is on behalf of the company" at bounding box center [160, 287] width 13 height 13
checkbox input "false"
click at [194, 399] on input "Address Line 1*" at bounding box center [261, 391] width 215 height 28
type input "81 Wright Avenue"
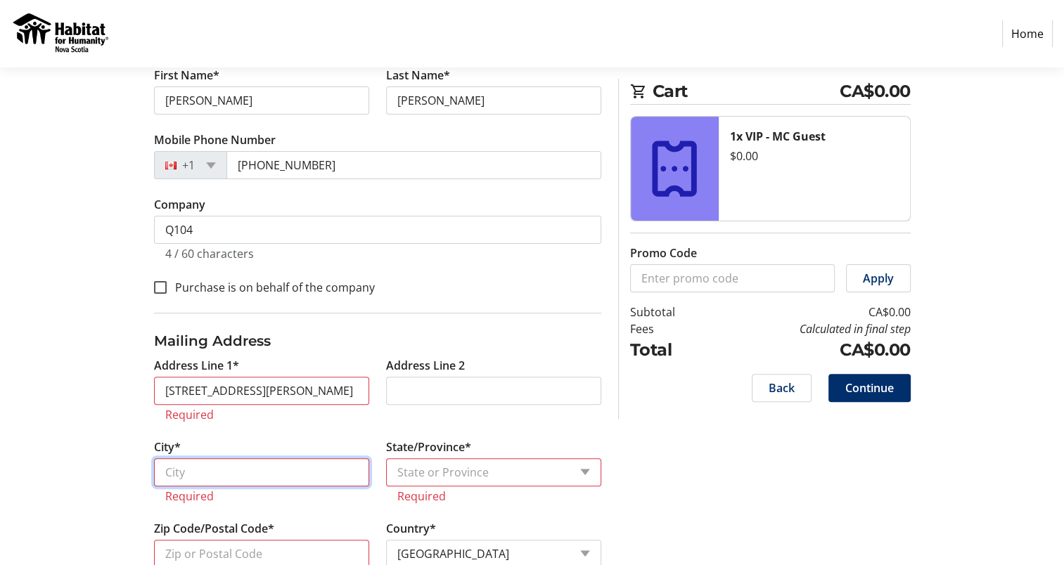
type input "Dartmouth"
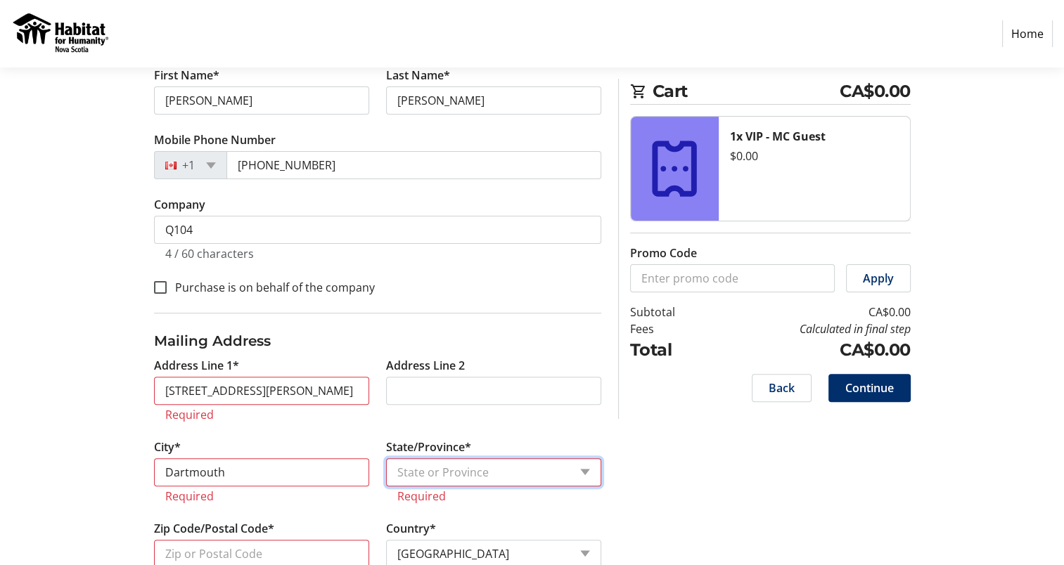
select select "NS"
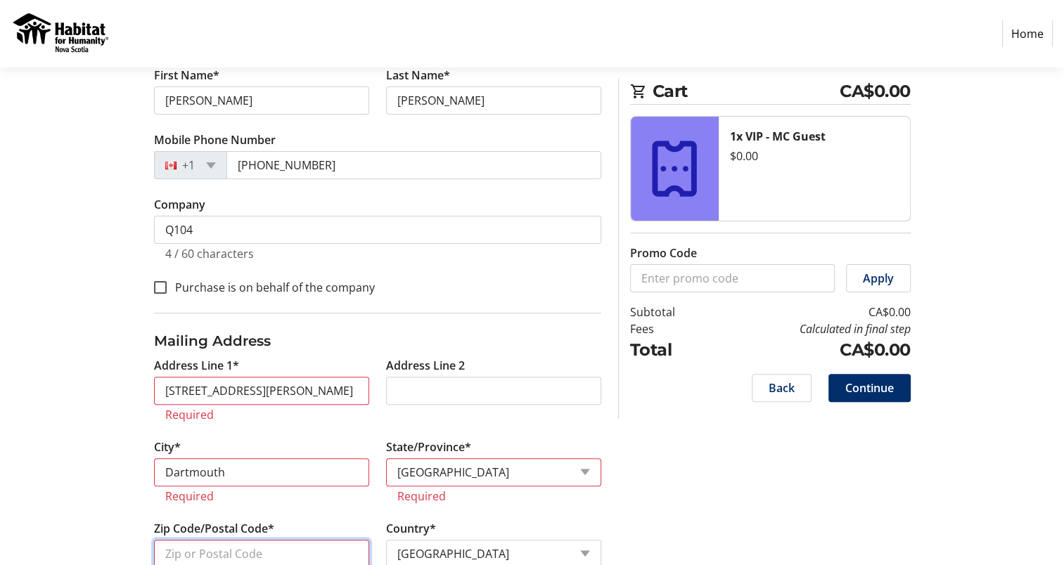
type input "B3B 1H4"
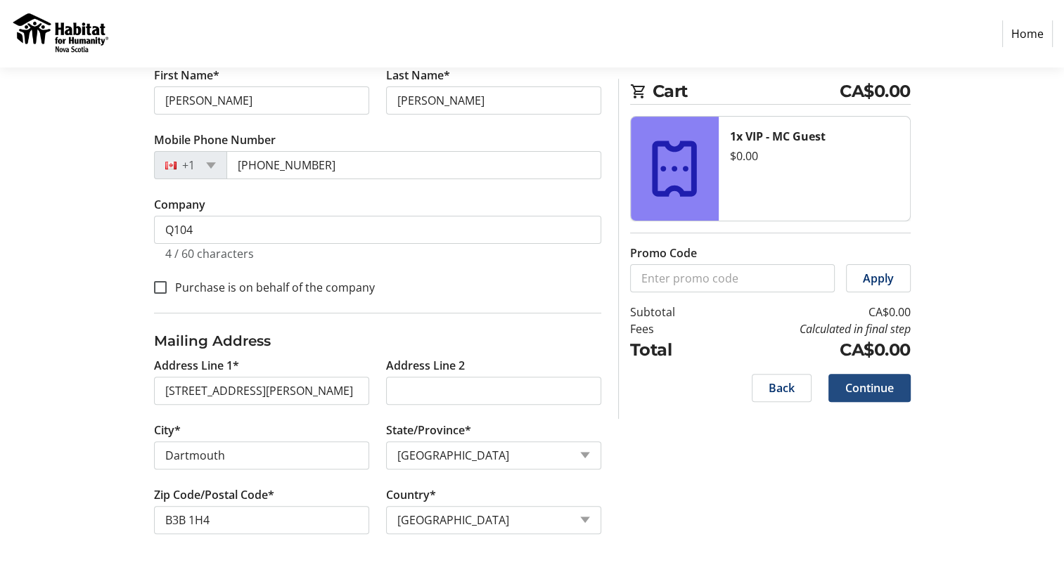
click at [866, 391] on span "Continue" at bounding box center [869, 388] width 49 height 17
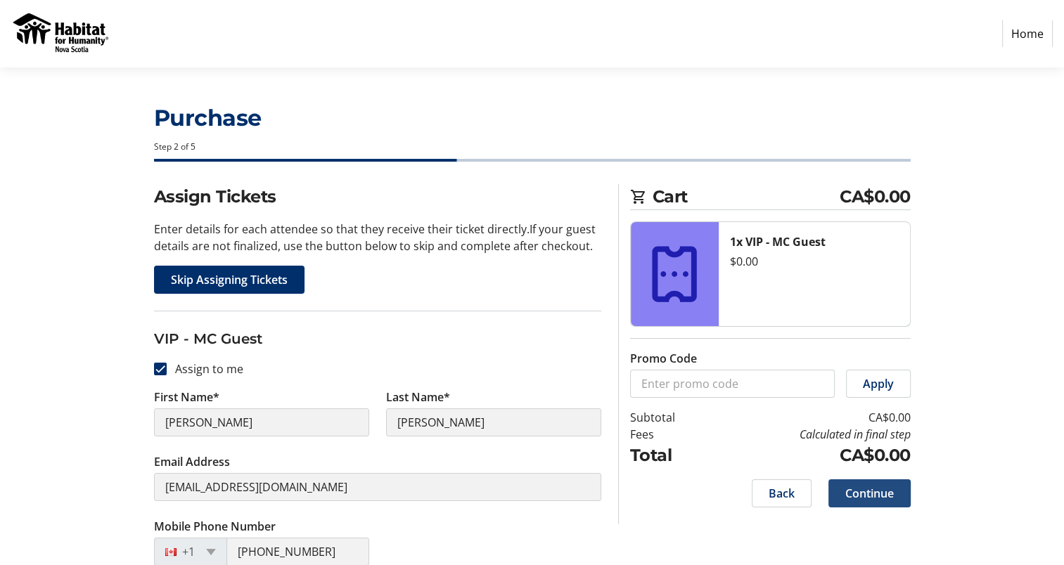
click at [871, 491] on span "Continue" at bounding box center [869, 493] width 49 height 17
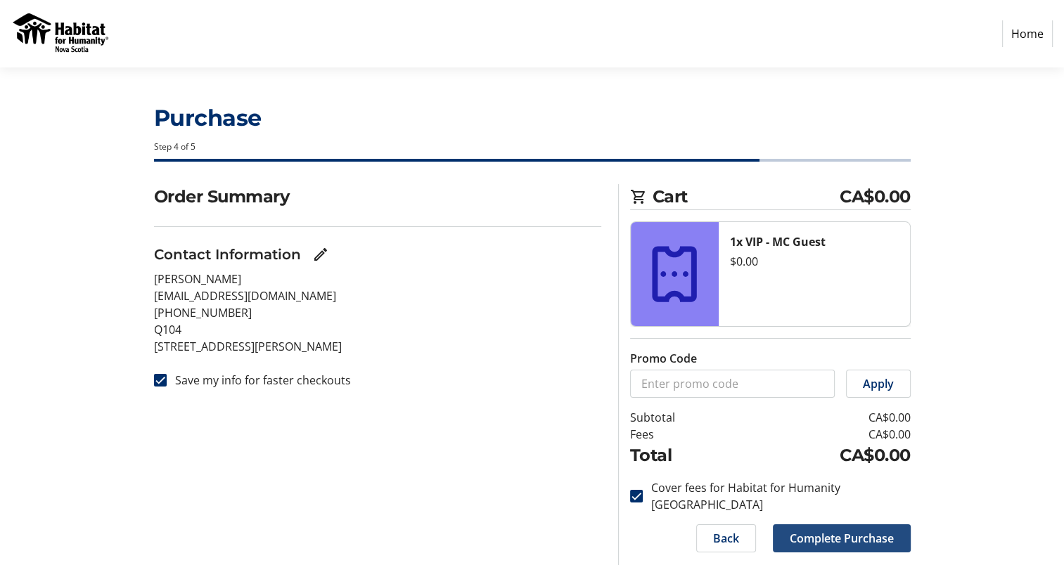
click at [824, 530] on span "Complete Purchase" at bounding box center [842, 538] width 104 height 17
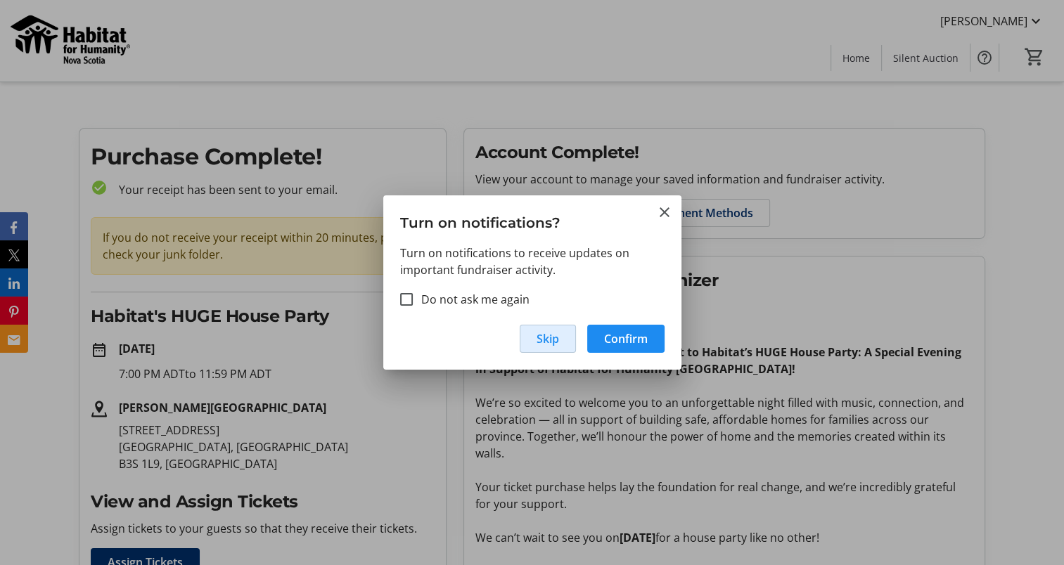
click at [560, 333] on span "button" at bounding box center [547, 339] width 55 height 34
